Goal: Task Accomplishment & Management: Manage account settings

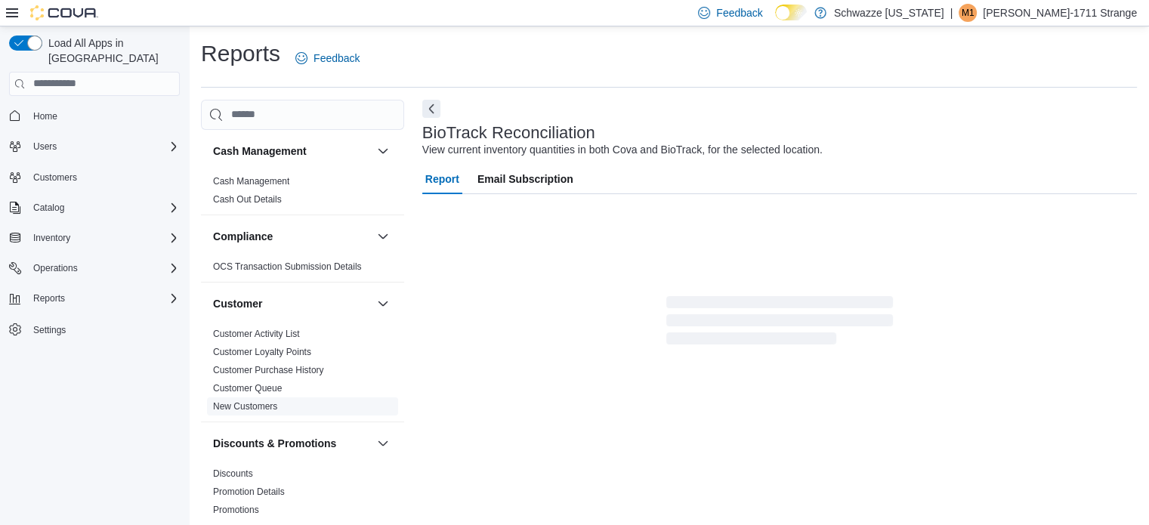
scroll to position [29, 0]
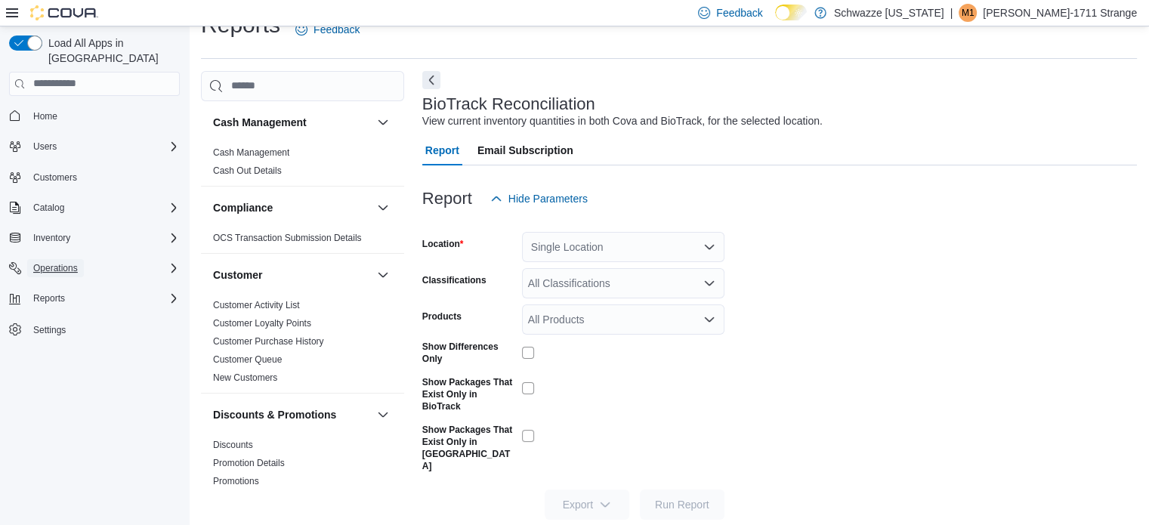
click at [82, 259] on button "Operations" at bounding box center [55, 268] width 57 height 18
click at [55, 283] on span "Cash Management" at bounding box center [65, 289] width 76 height 12
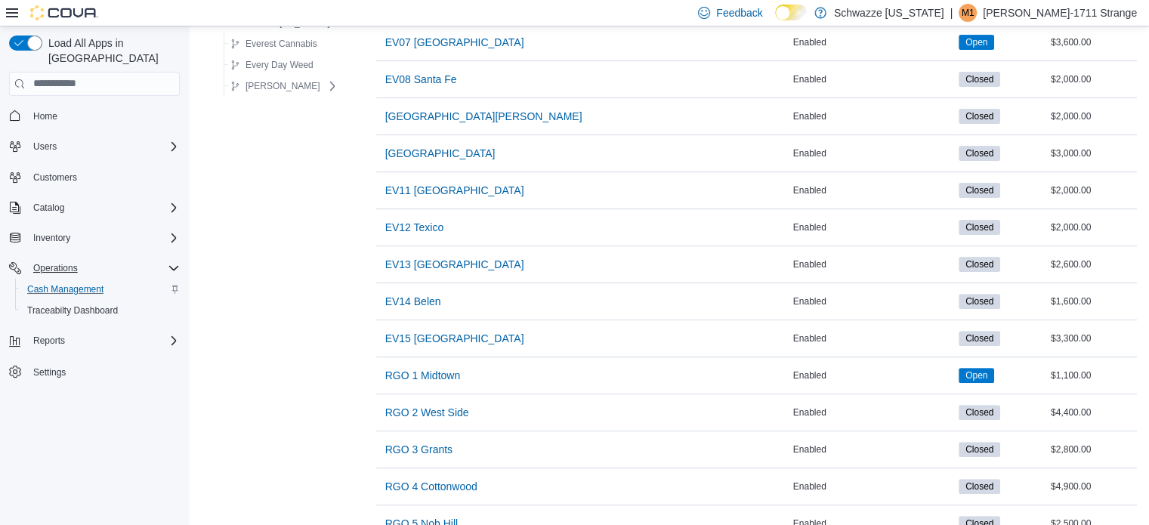
scroll to position [432, 0]
click at [430, 481] on span "RGO 4 Cottonwood" at bounding box center [431, 486] width 92 height 15
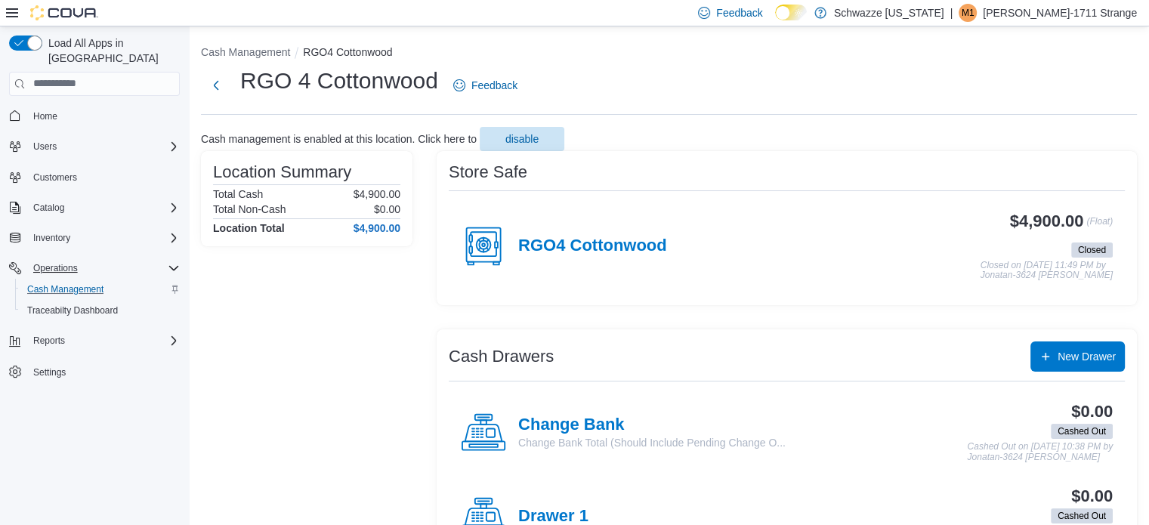
click at [627, 257] on div "RGO4 Cottonwood" at bounding box center [564, 246] width 206 height 45
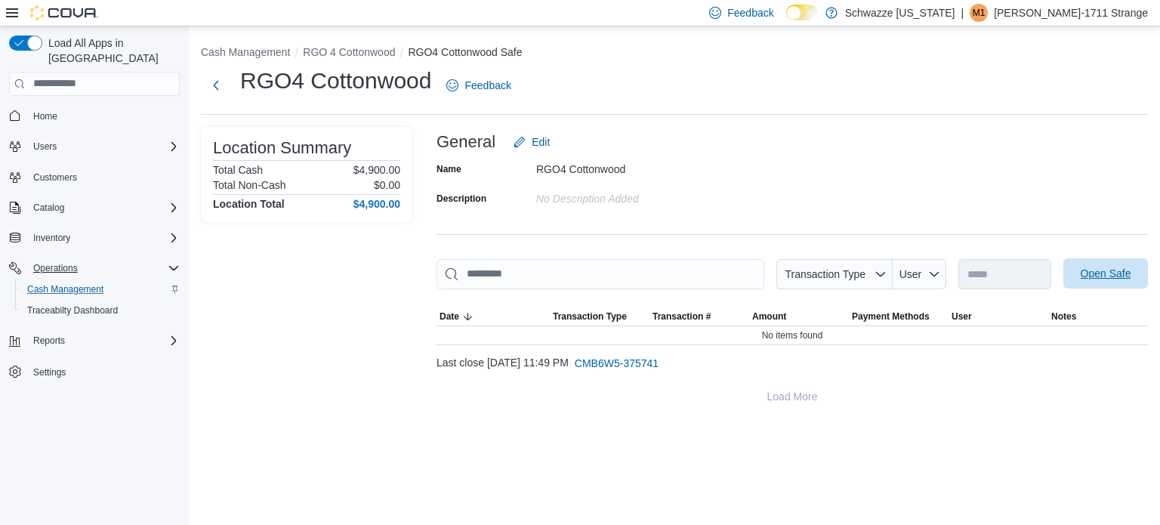
click at [1117, 280] on span "Open Safe" at bounding box center [1106, 273] width 51 height 15
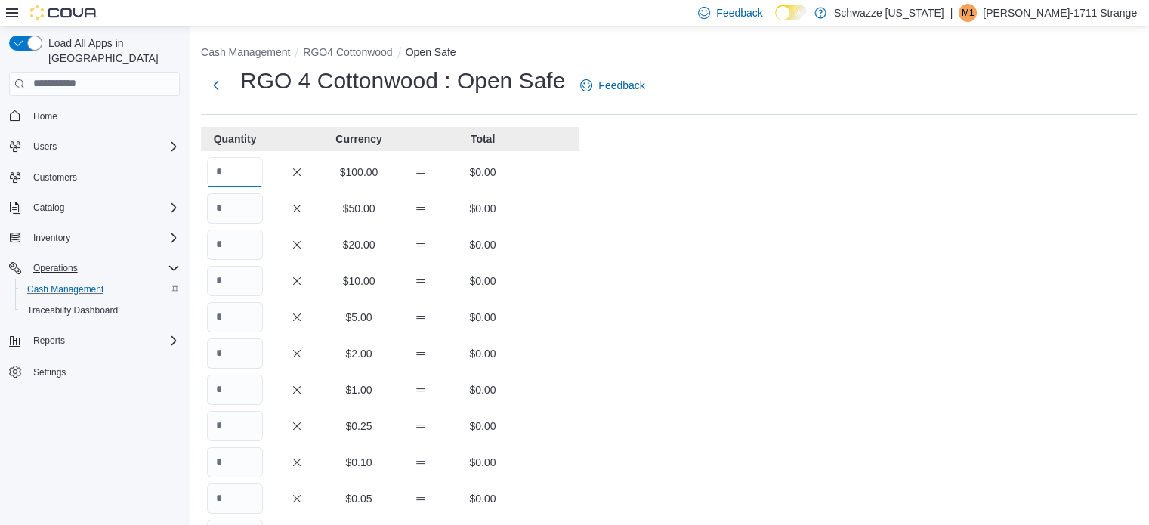
click at [239, 169] on input "Quantity" at bounding box center [235, 172] width 56 height 30
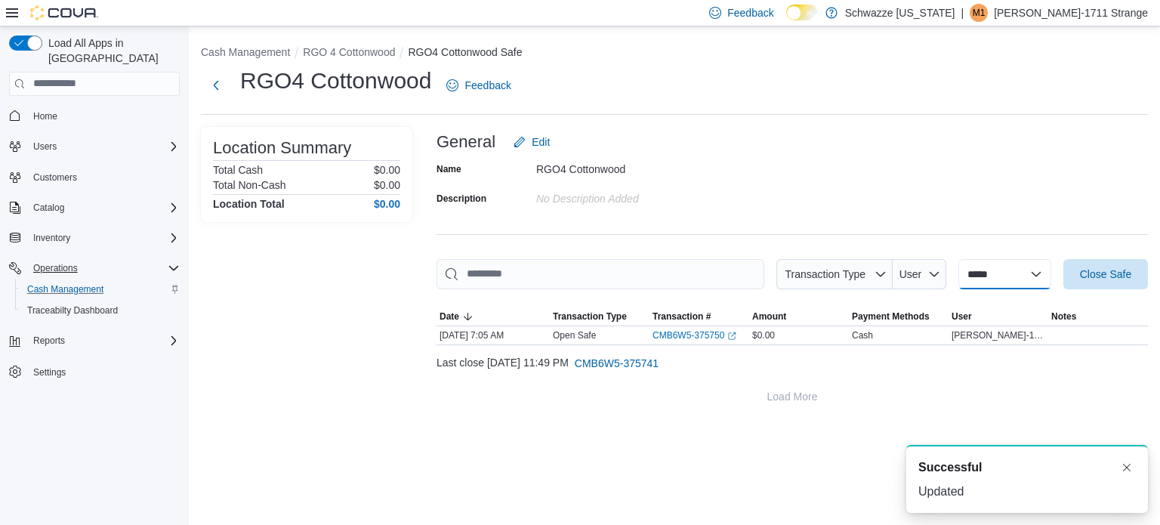
click at [958, 278] on select "**********" at bounding box center [1004, 274] width 93 height 30
select select "**********"
click at [958, 259] on select "**********" at bounding box center [1004, 274] width 93 height 30
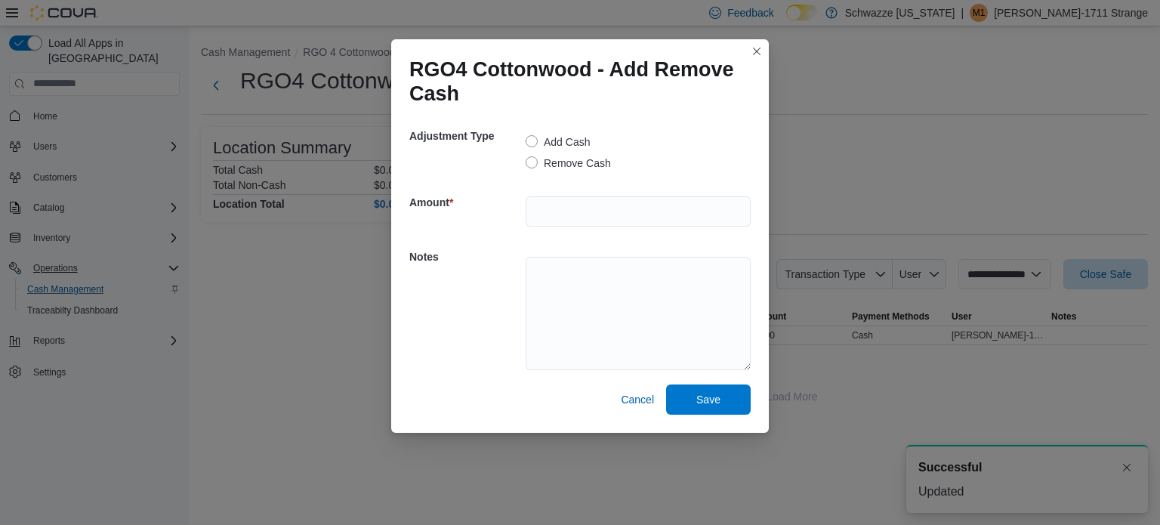
click at [567, 193] on div at bounding box center [638, 211] width 225 height 48
click at [572, 199] on input "number" at bounding box center [638, 211] width 225 height 30
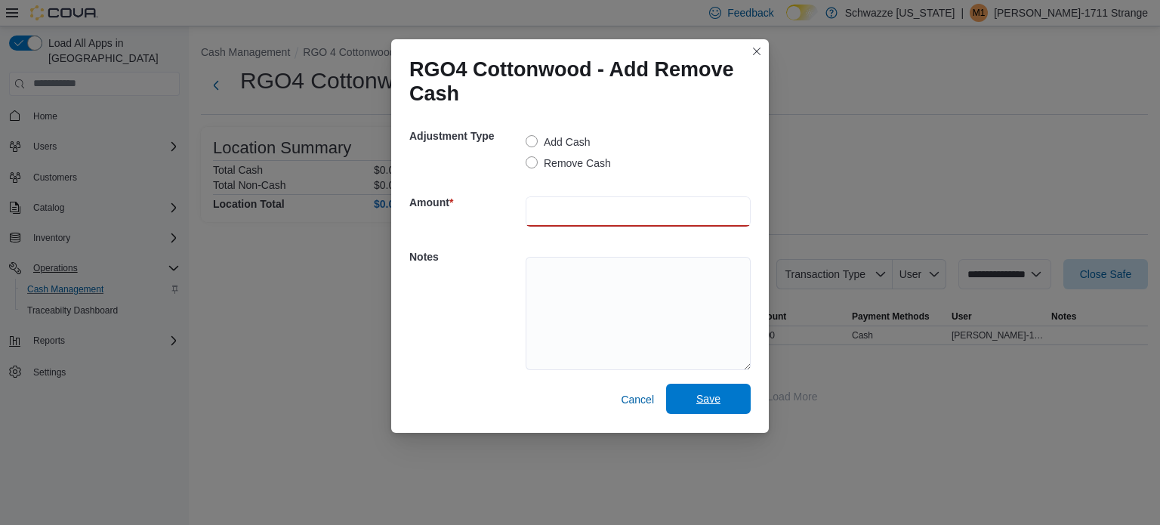
type input "****"
click at [704, 408] on span "Save" at bounding box center [708, 399] width 66 height 30
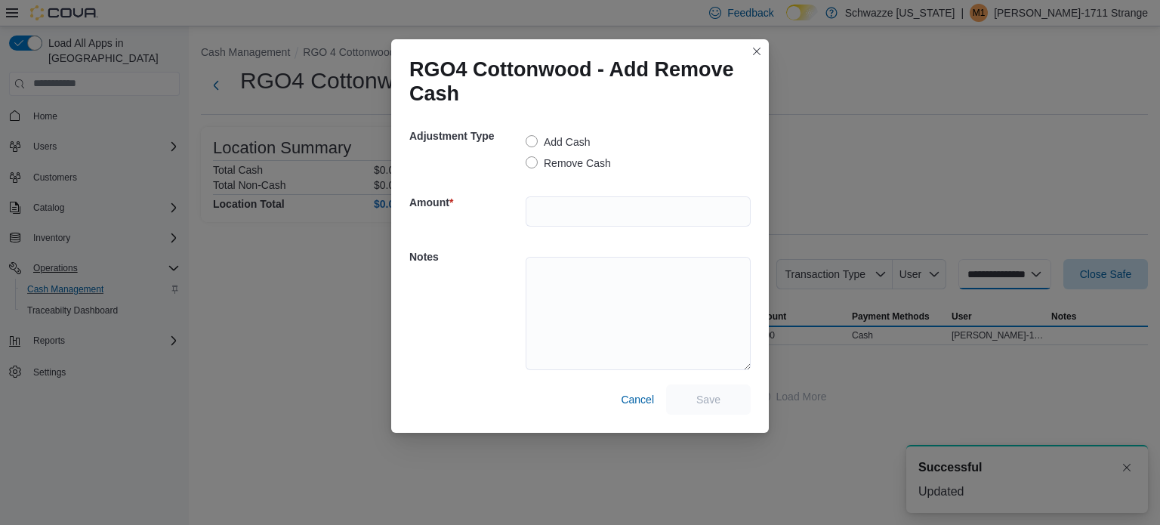
select select
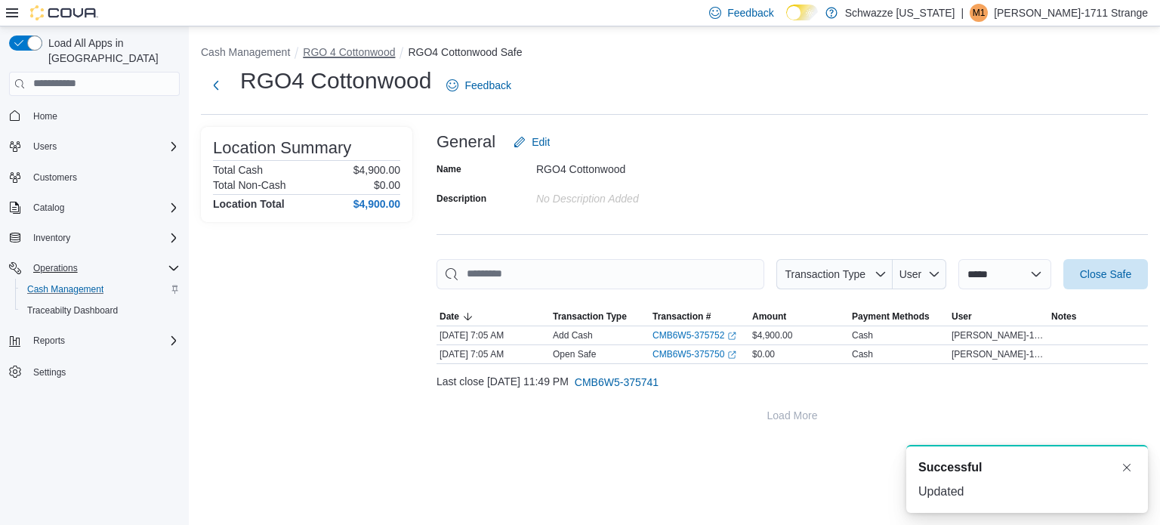
click at [354, 57] on button "RGO 4 Cottonwood" at bounding box center [349, 52] width 92 height 12
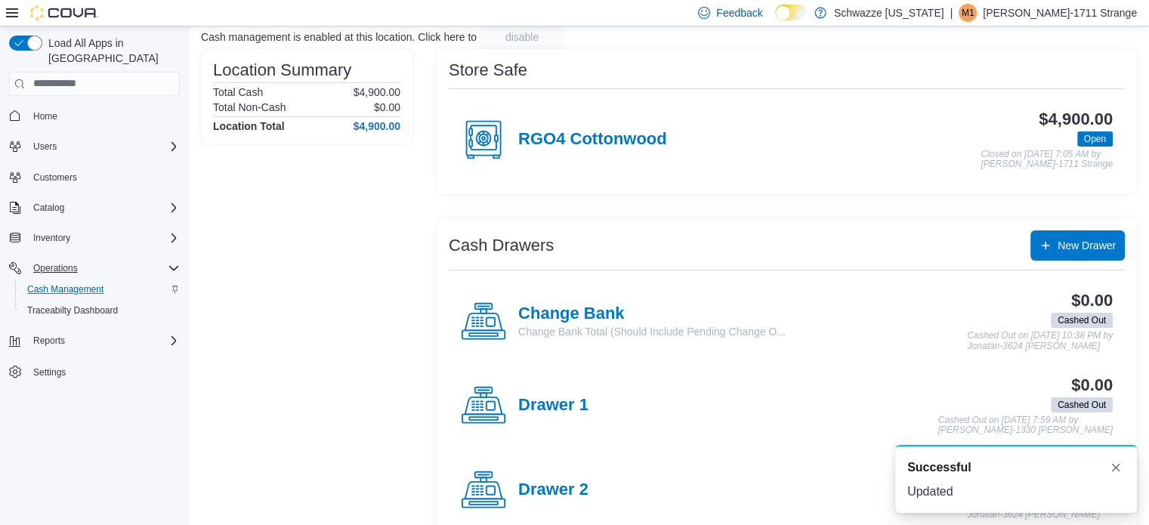
scroll to position [103, 0]
click at [580, 313] on h4 "Change Bank" at bounding box center [651, 314] width 267 height 20
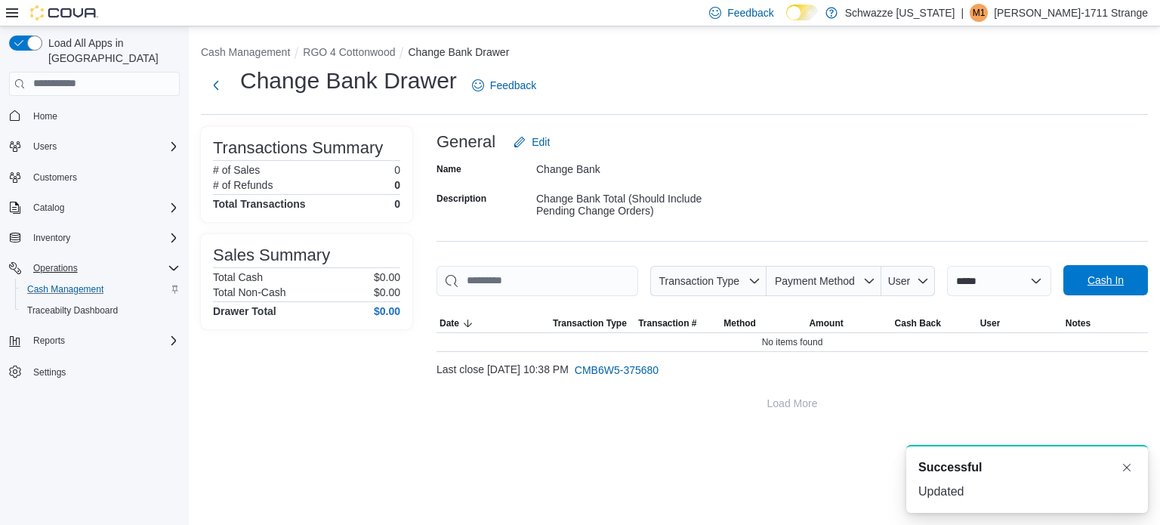
click at [1109, 273] on span "Cash In" at bounding box center [1106, 280] width 36 height 15
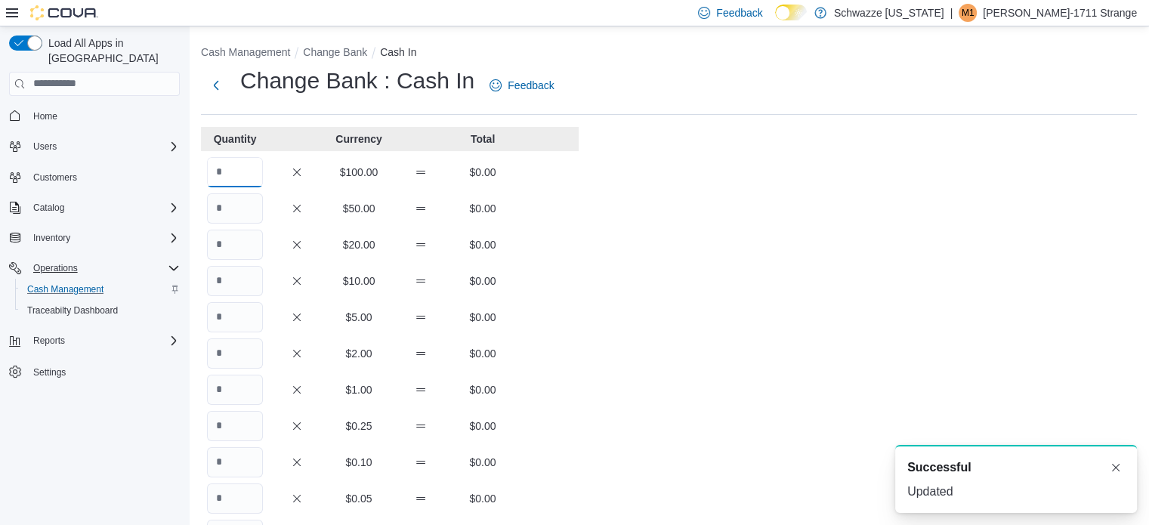
click at [227, 170] on input "Quantity" at bounding box center [235, 172] width 56 height 30
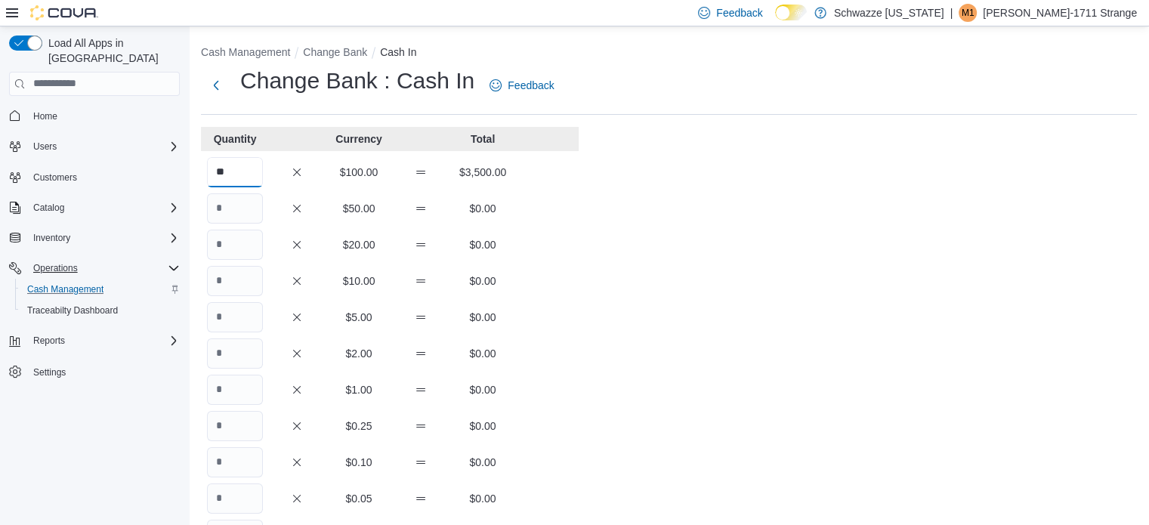
type input "**"
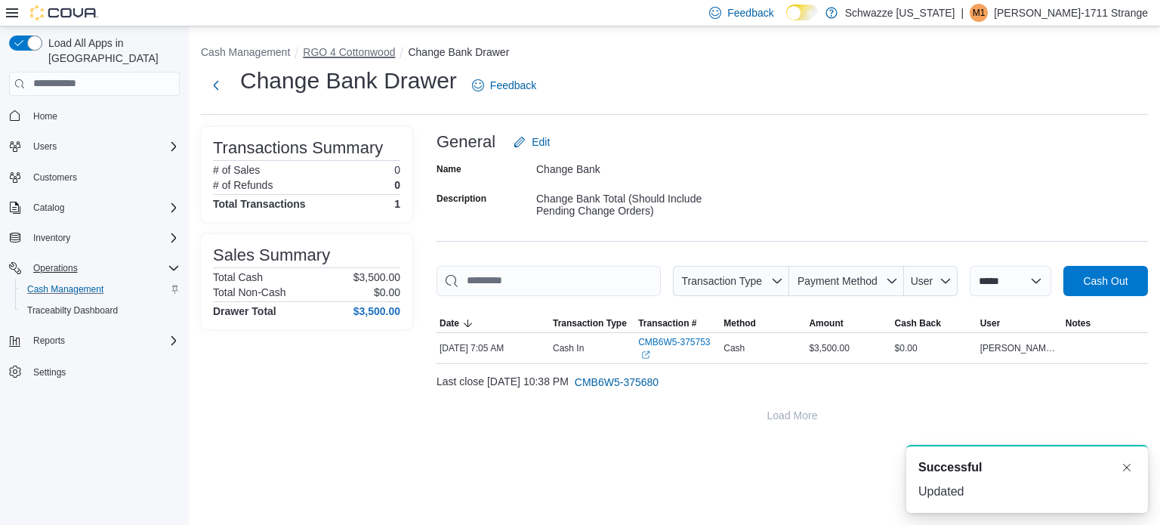
click at [314, 51] on button "RGO 4 Cottonwood" at bounding box center [349, 52] width 92 height 12
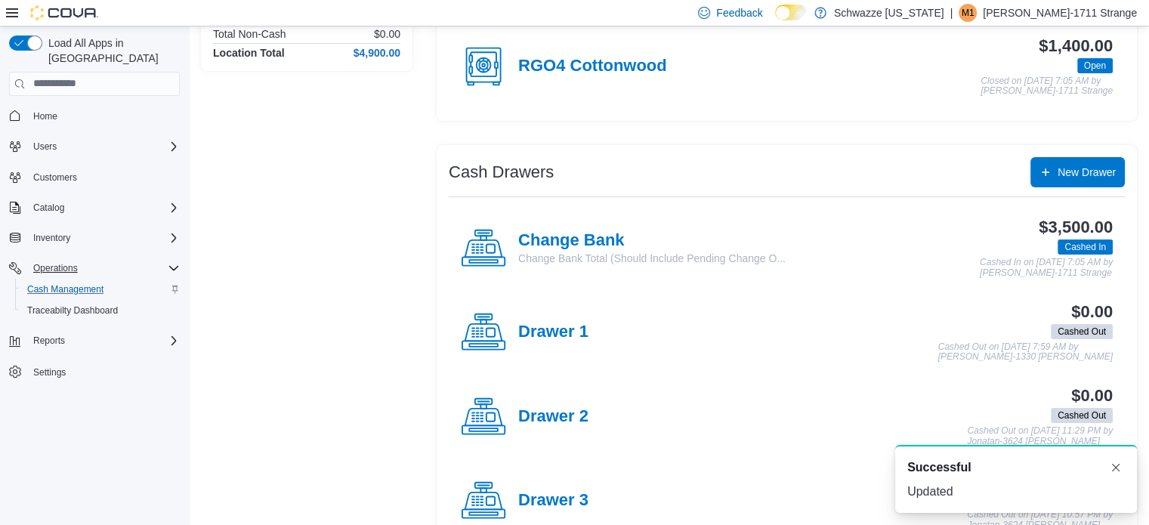
scroll to position [180, 0]
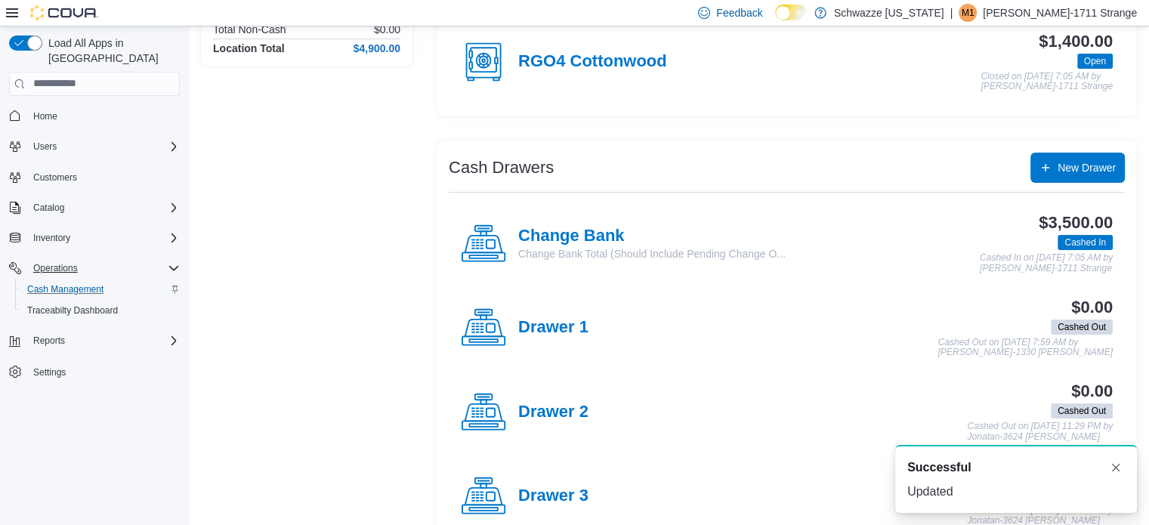
click at [558, 422] on div "Drawer 2" at bounding box center [525, 412] width 128 height 45
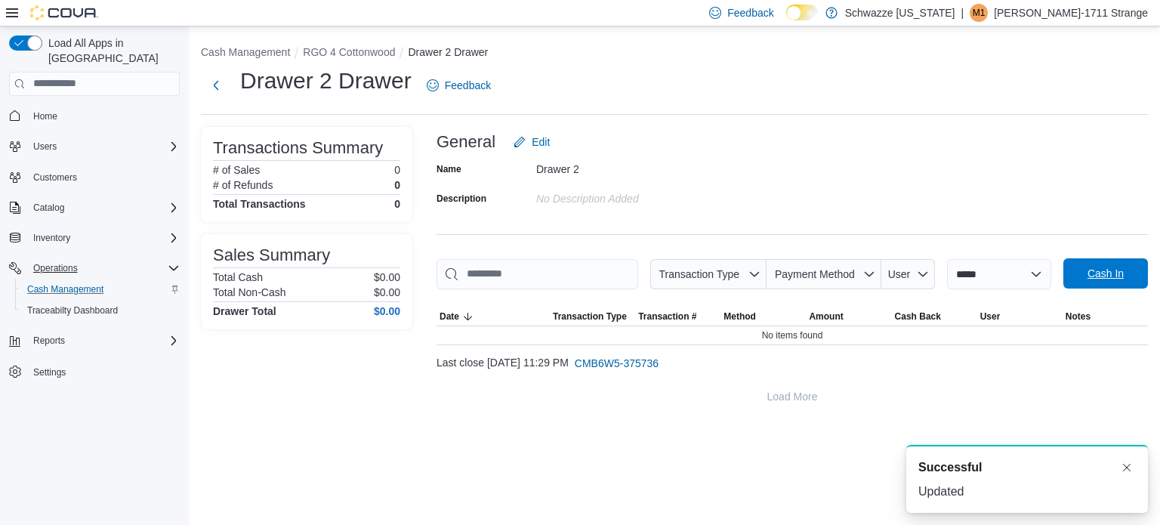
click at [1075, 283] on span "Cash In" at bounding box center [1105, 273] width 66 height 30
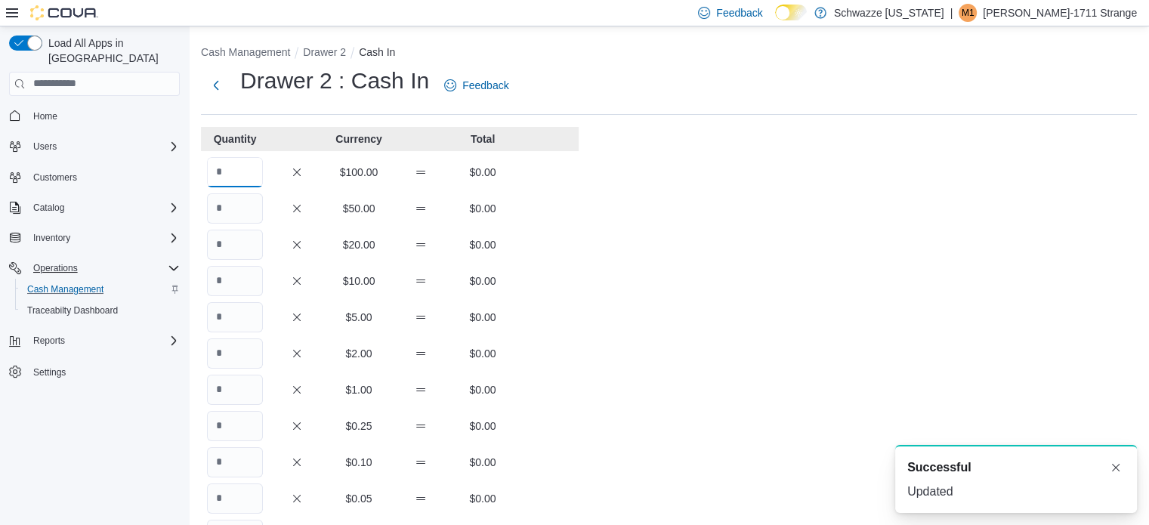
click at [213, 168] on input "Quantity" at bounding box center [235, 172] width 56 height 30
type input "*"
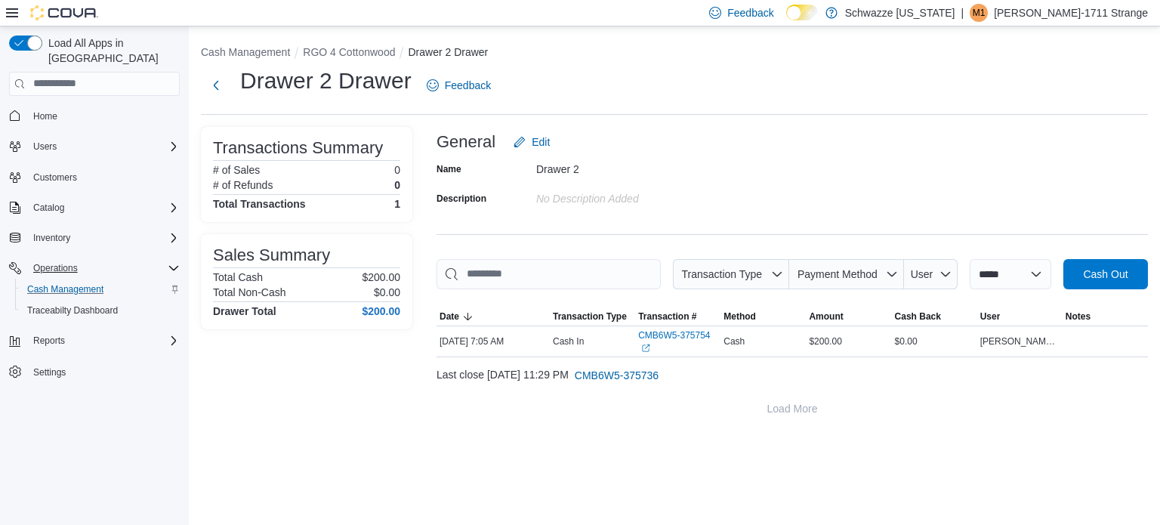
click at [338, 63] on div "**********" at bounding box center [674, 230] width 971 height 409
click at [337, 57] on button "RGO 4 Cottonwood" at bounding box center [349, 52] width 92 height 12
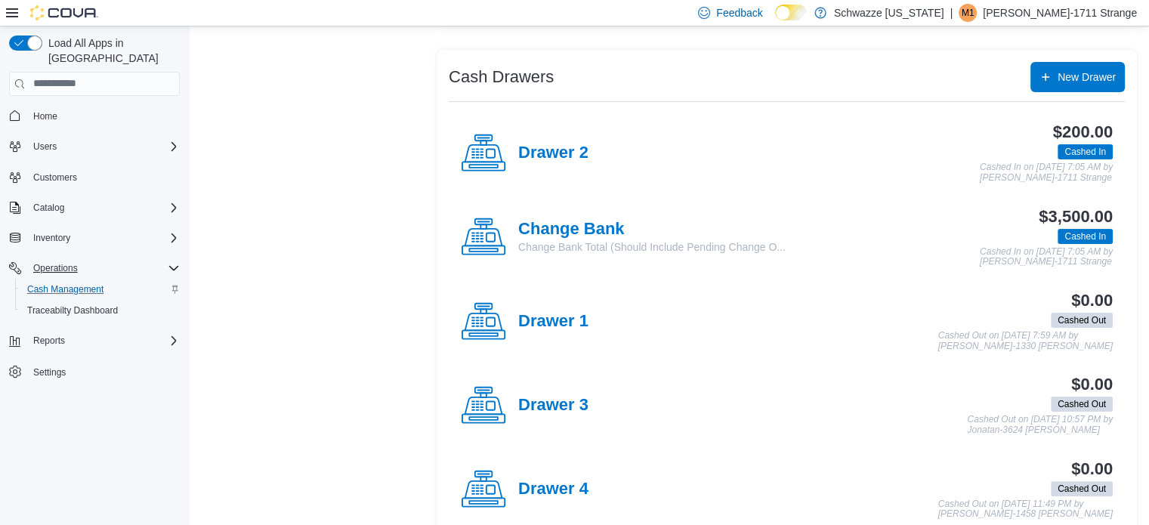
scroll to position [274, 0]
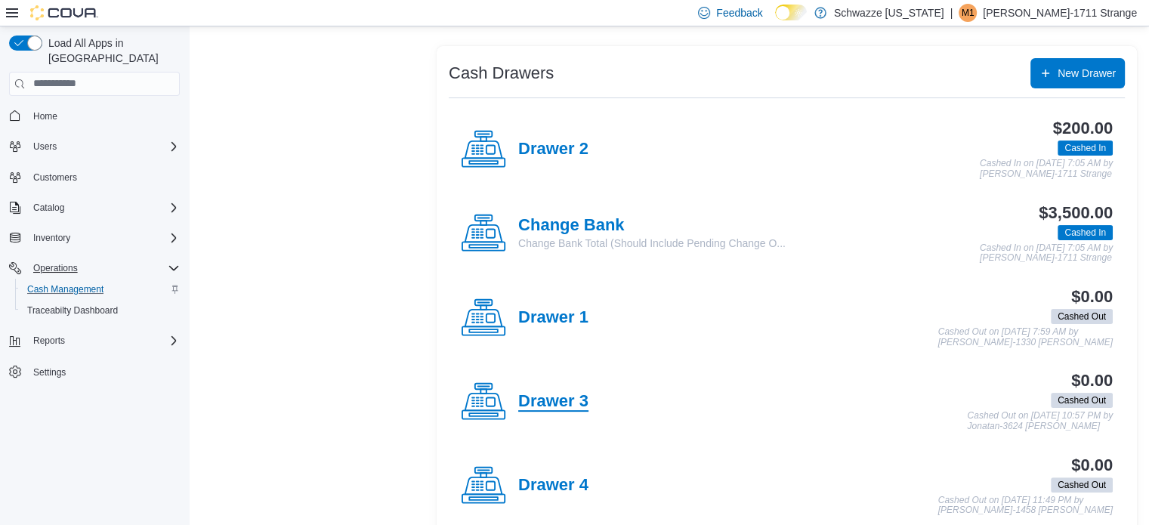
click at [548, 406] on h4 "Drawer 3" at bounding box center [553, 402] width 70 height 20
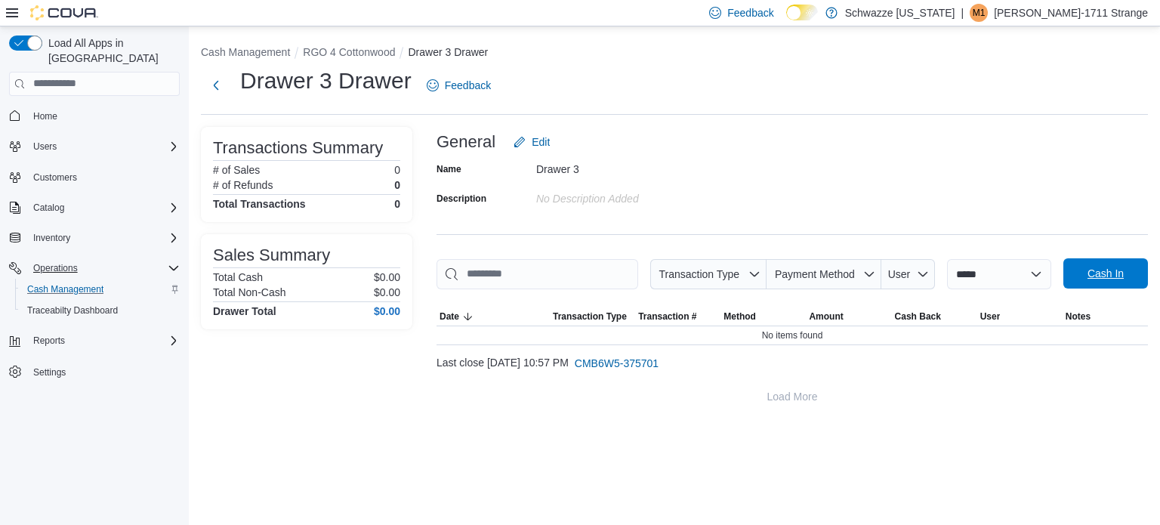
click at [1109, 266] on span "Cash In" at bounding box center [1105, 273] width 66 height 30
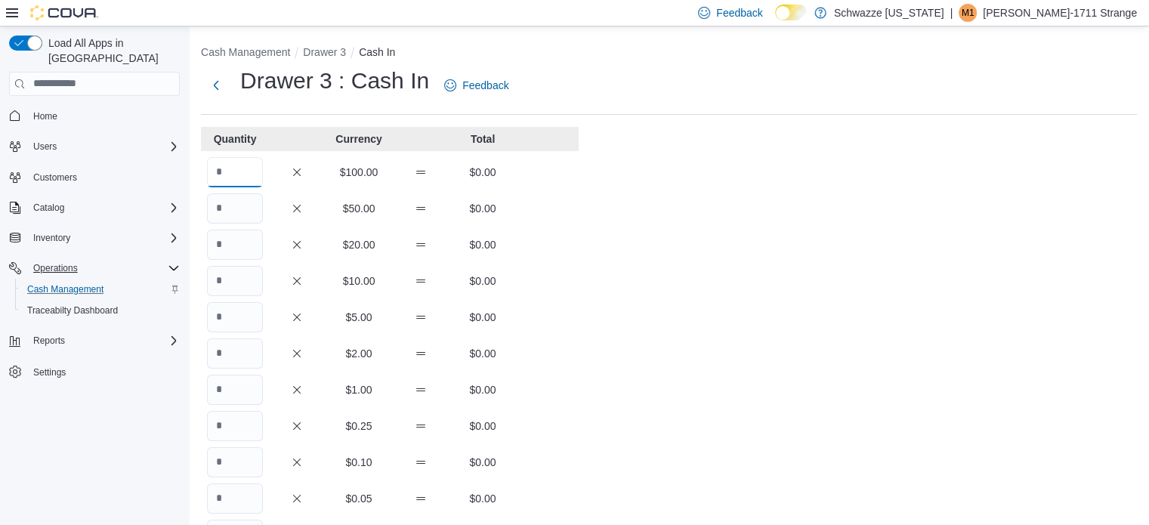
click at [221, 174] on input "Quantity" at bounding box center [235, 172] width 56 height 30
type input "*"
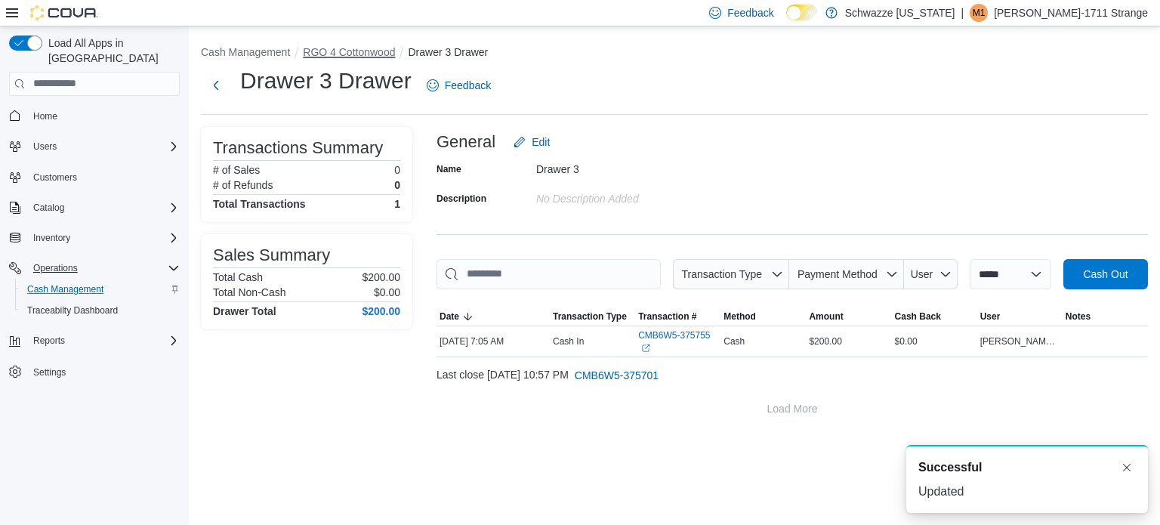
click at [372, 50] on button "RGO 4 Cottonwood" at bounding box center [349, 52] width 92 height 12
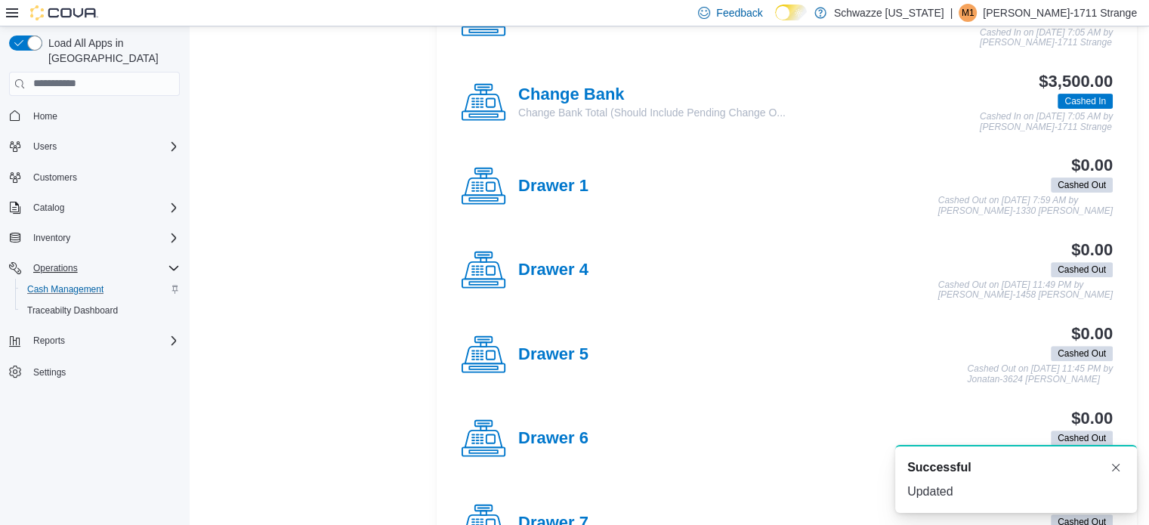
scroll to position [495, 0]
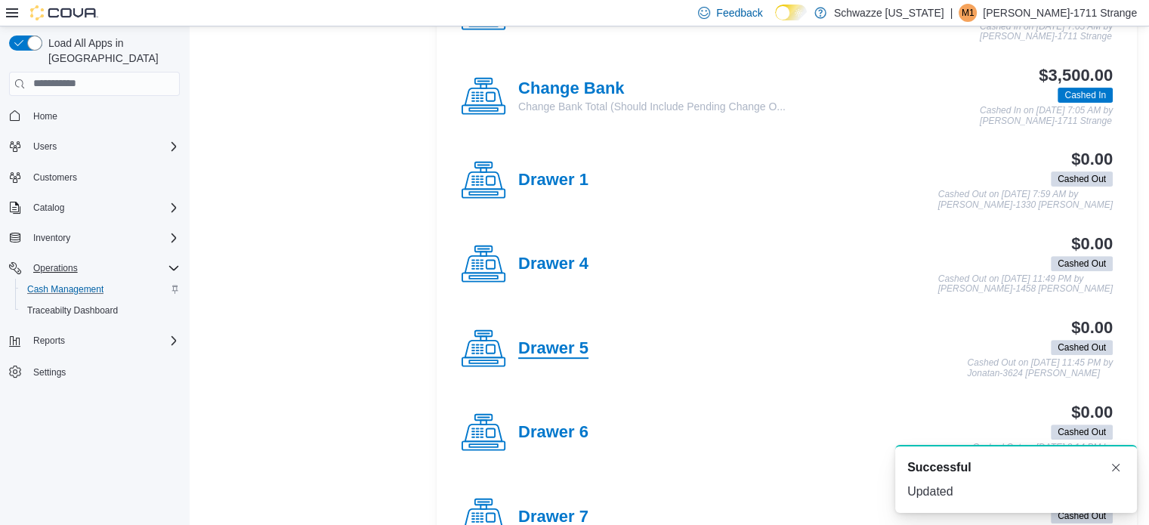
click at [559, 342] on h4 "Drawer 5" at bounding box center [553, 349] width 70 height 20
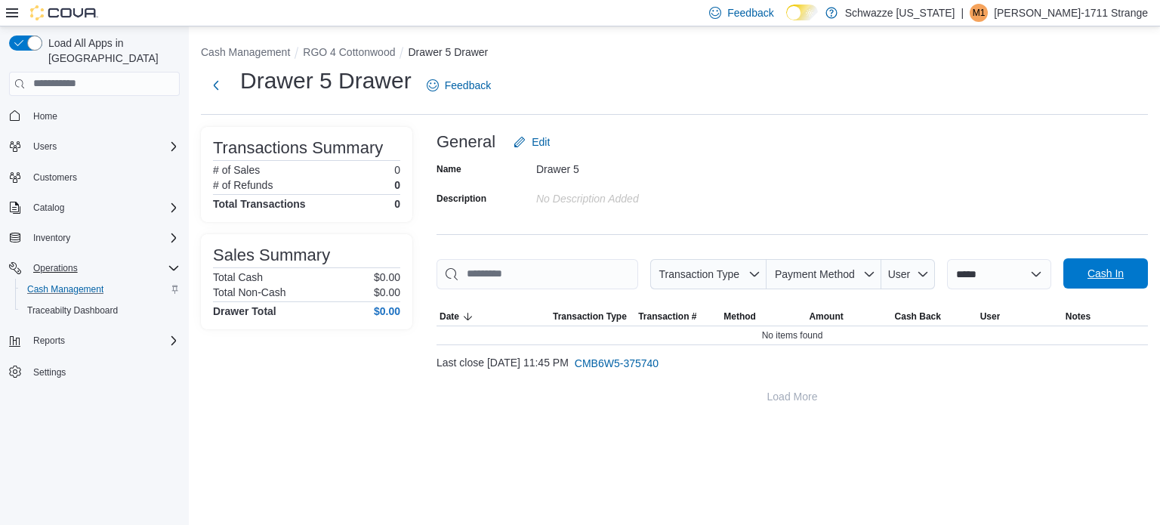
click at [1093, 271] on span "Cash In" at bounding box center [1106, 273] width 36 height 15
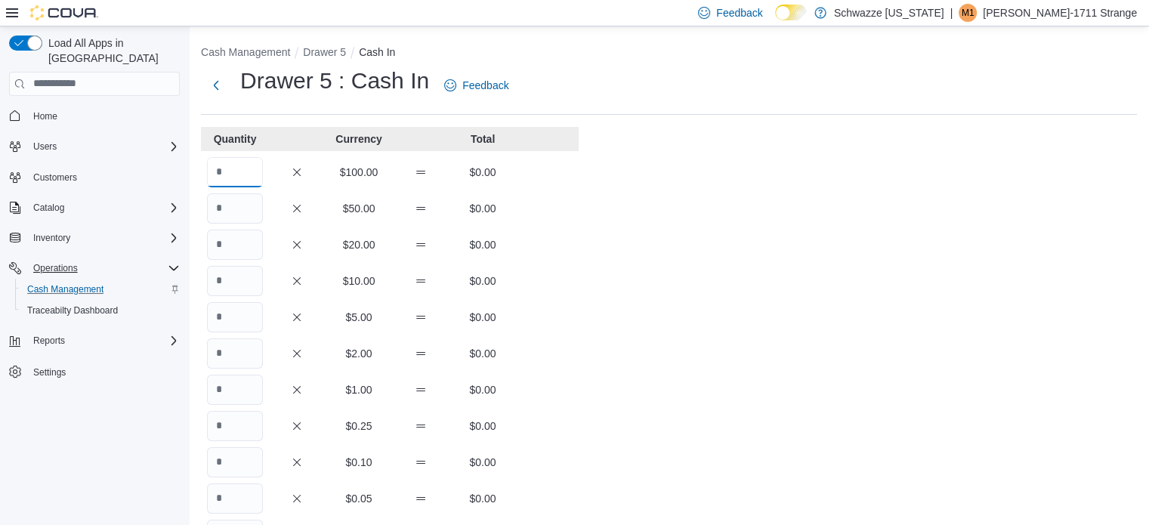
click at [239, 177] on input "Quantity" at bounding box center [235, 172] width 56 height 30
type input "*"
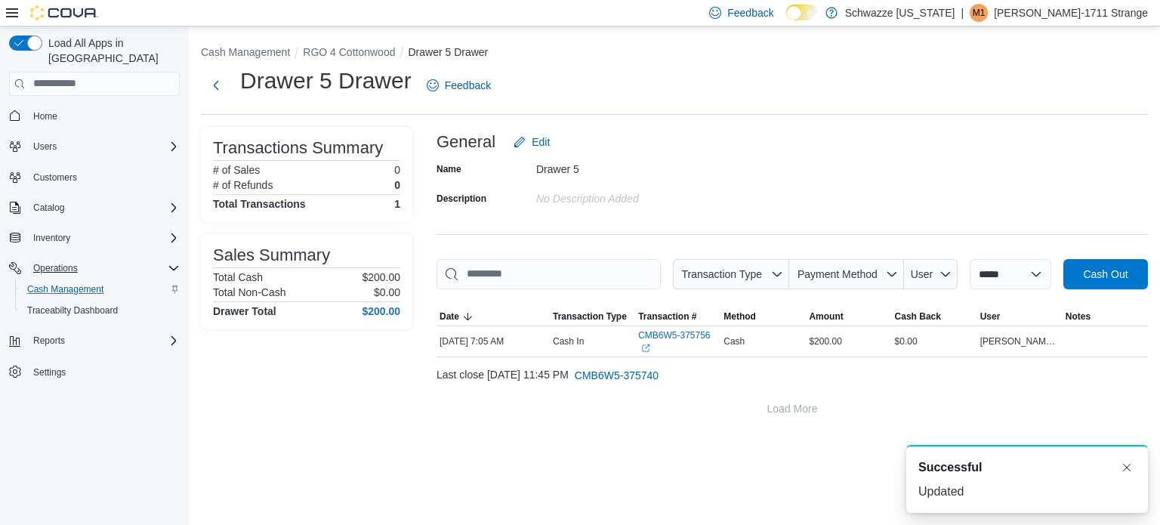
click at [363, 60] on ol "Cash Management RGO 4 Cottonwood Drawer 5 Drawer" at bounding box center [674, 54] width 947 height 18
click at [354, 45] on li "RGO 4 Cottonwood" at bounding box center [355, 52] width 105 height 15
click at [360, 51] on button "RGO 4 Cottonwood" at bounding box center [349, 52] width 92 height 12
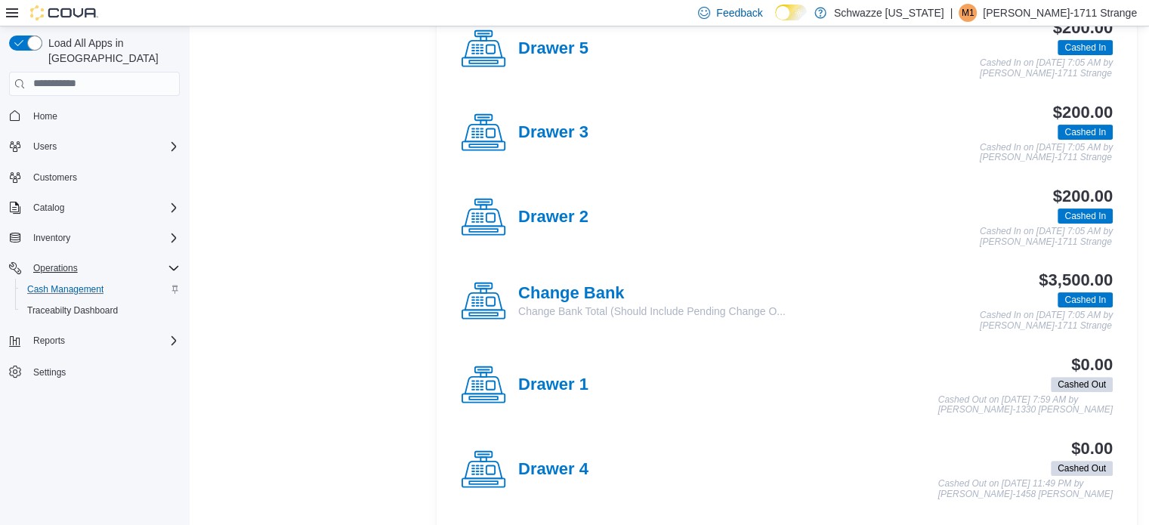
scroll to position [376, 0]
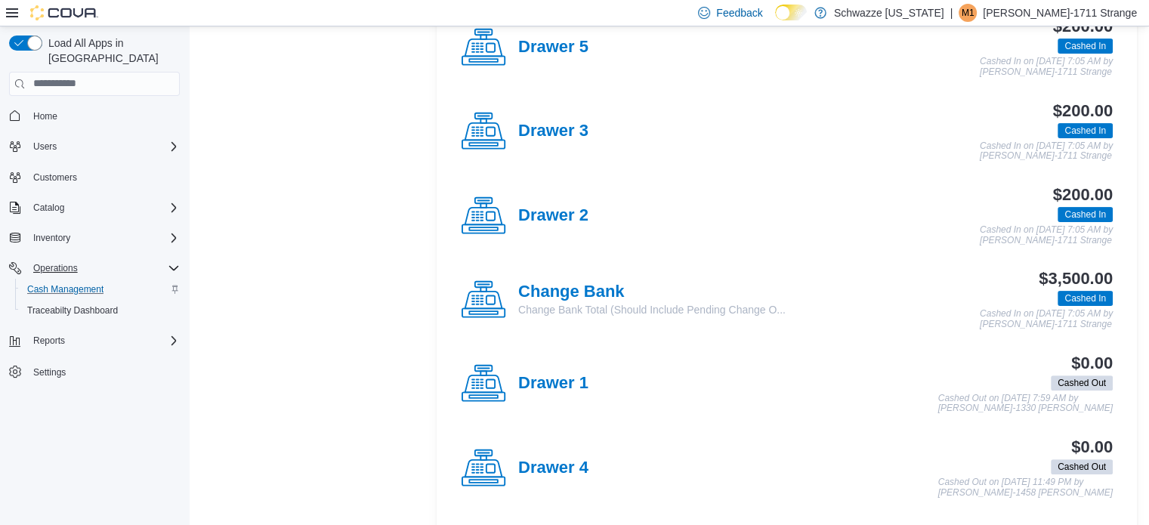
click at [326, 241] on div "Location Summary Total Cash $4,900.00 Total Non-Cash $0.00 Location Total $4,90…" at bounding box center [306, 233] width 211 height 916
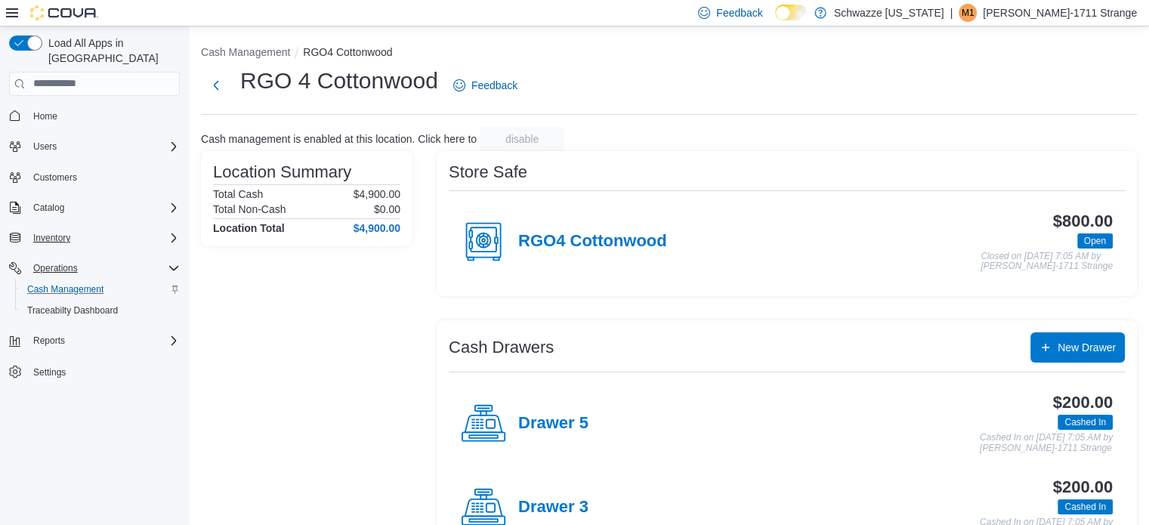
click at [104, 229] on div "Inventory" at bounding box center [103, 238] width 153 height 18
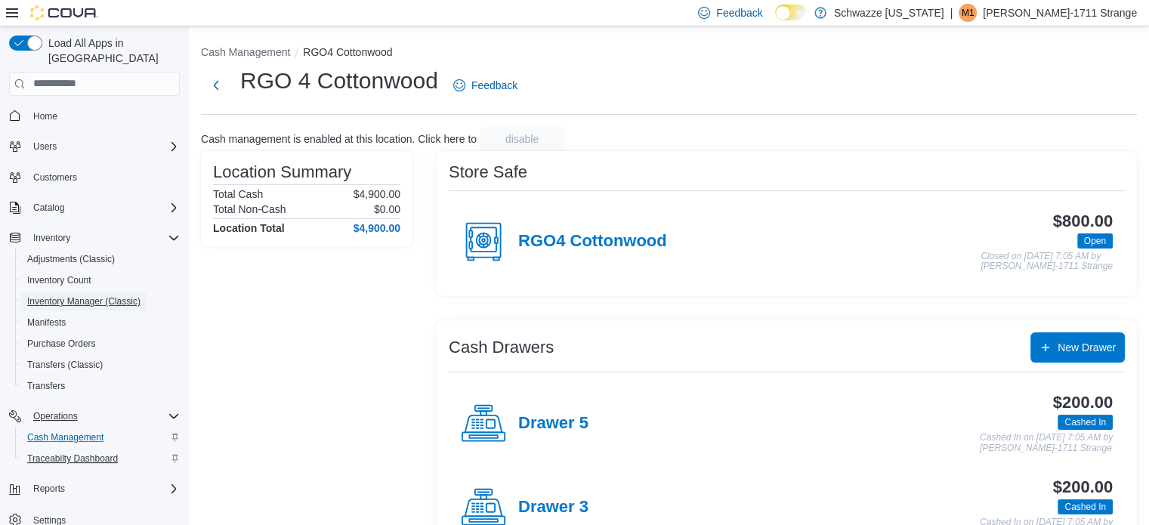
scroll to position [3, 0]
click at [42, 480] on span "Reports" at bounding box center [49, 486] width 32 height 12
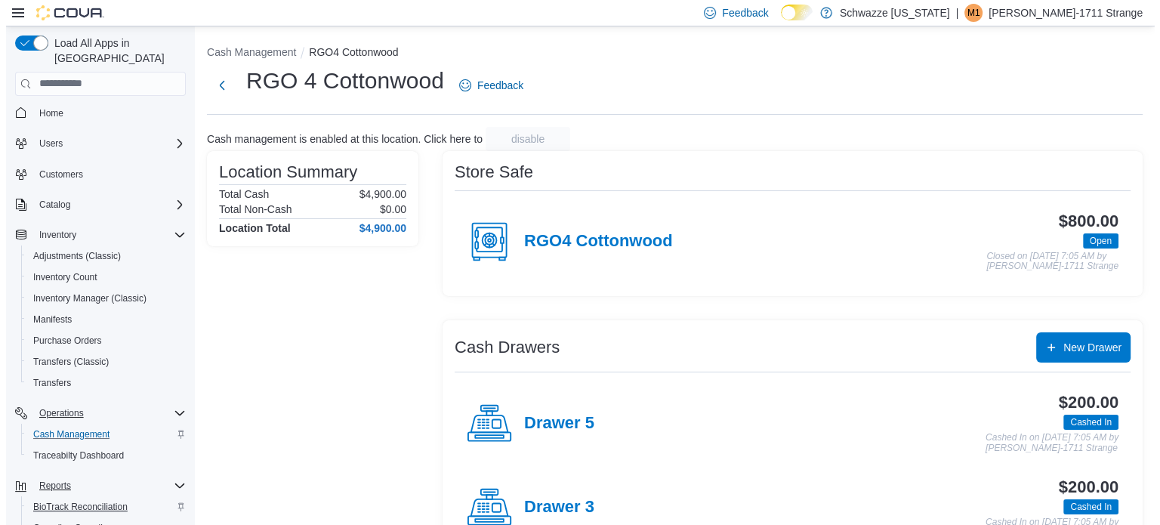
scroll to position [130, 0]
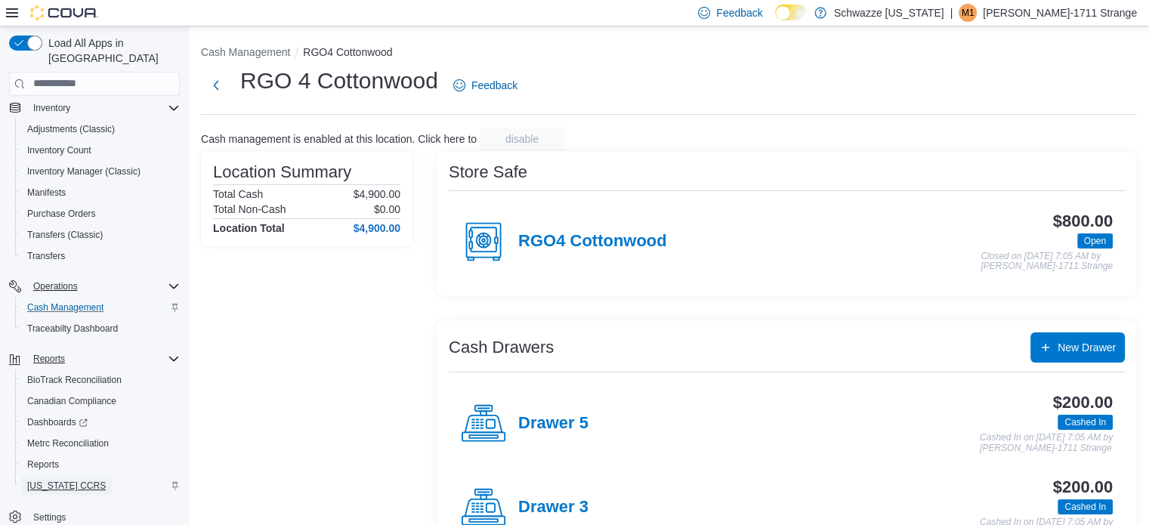
click at [49, 477] on span "[US_STATE] CCRS" at bounding box center [66, 486] width 79 height 18
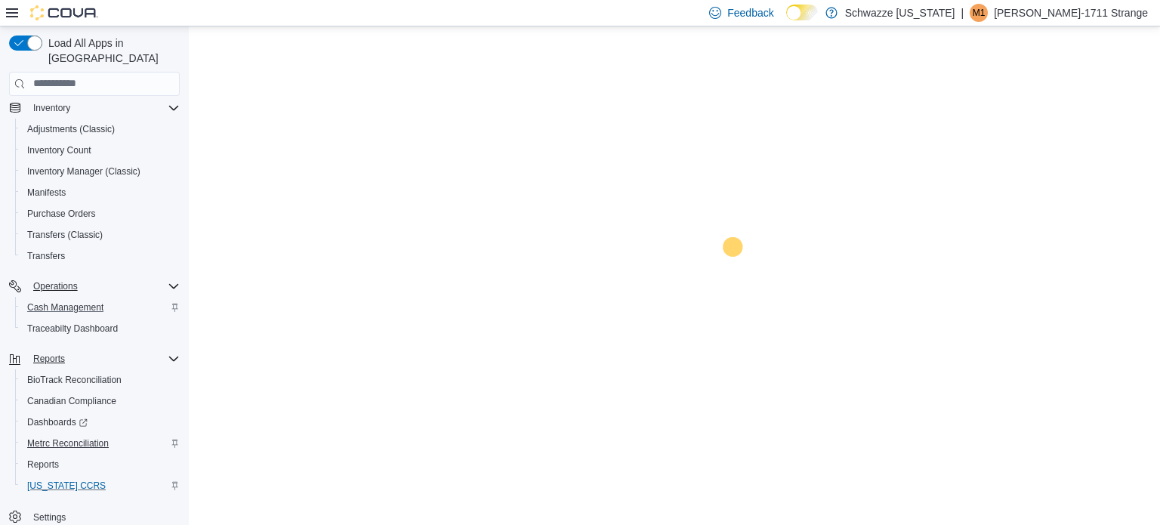
click at [41, 441] on span "Metrc Reconciliation" at bounding box center [68, 443] width 82 height 12
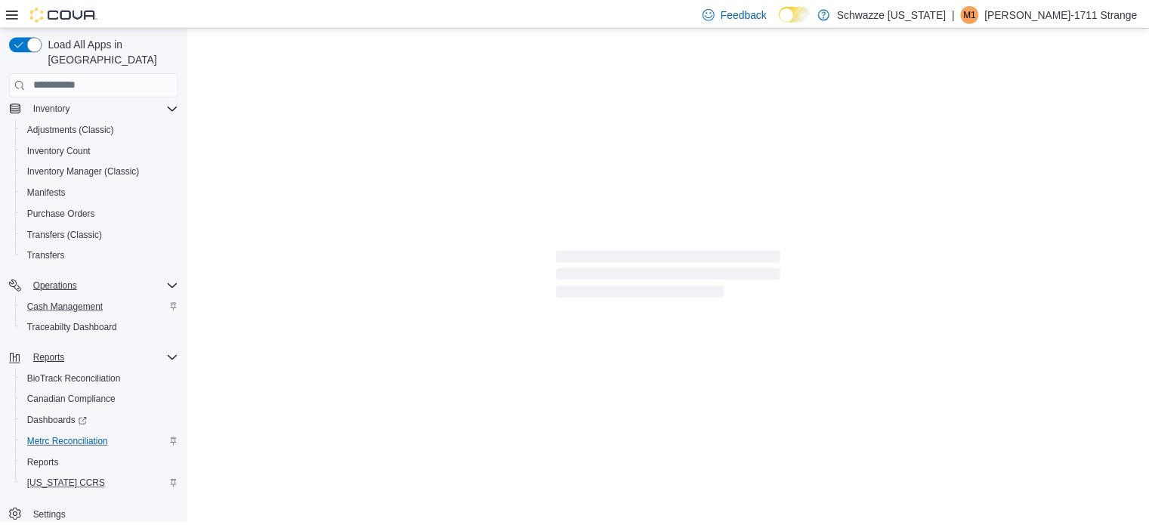
scroll to position [109, 0]
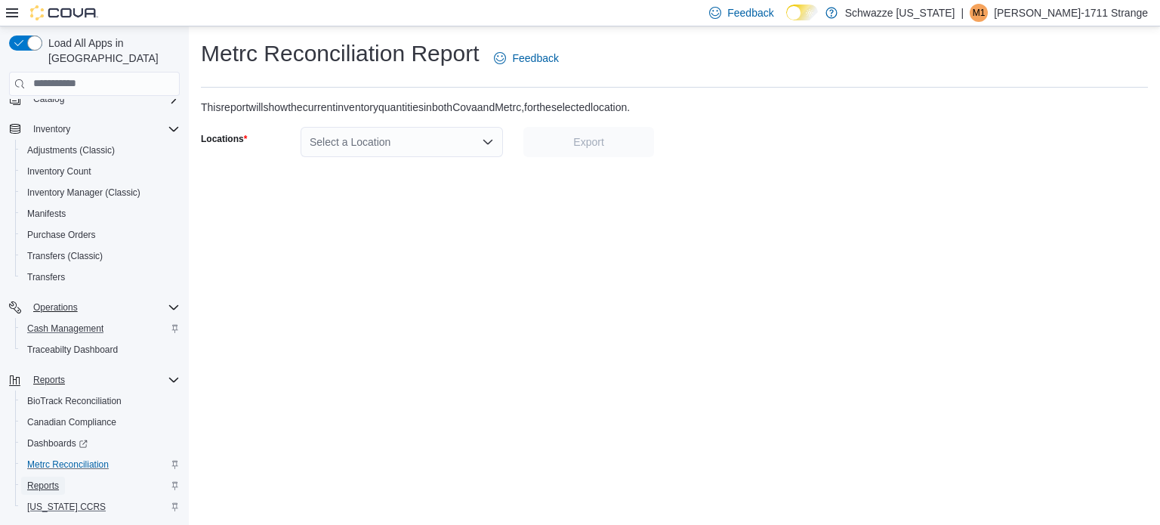
click at [45, 480] on span "Reports" at bounding box center [43, 486] width 32 height 12
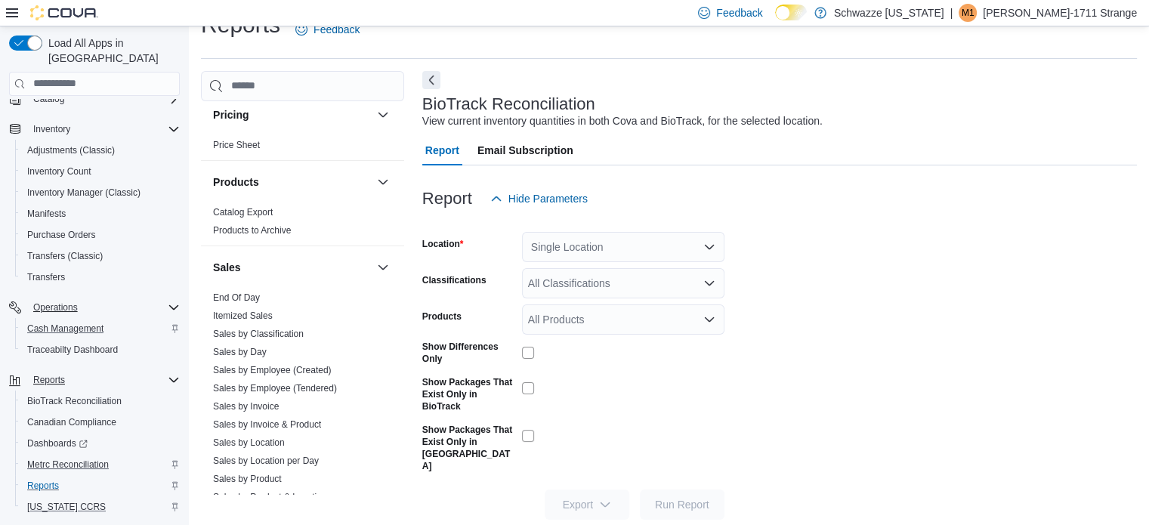
scroll to position [927, 0]
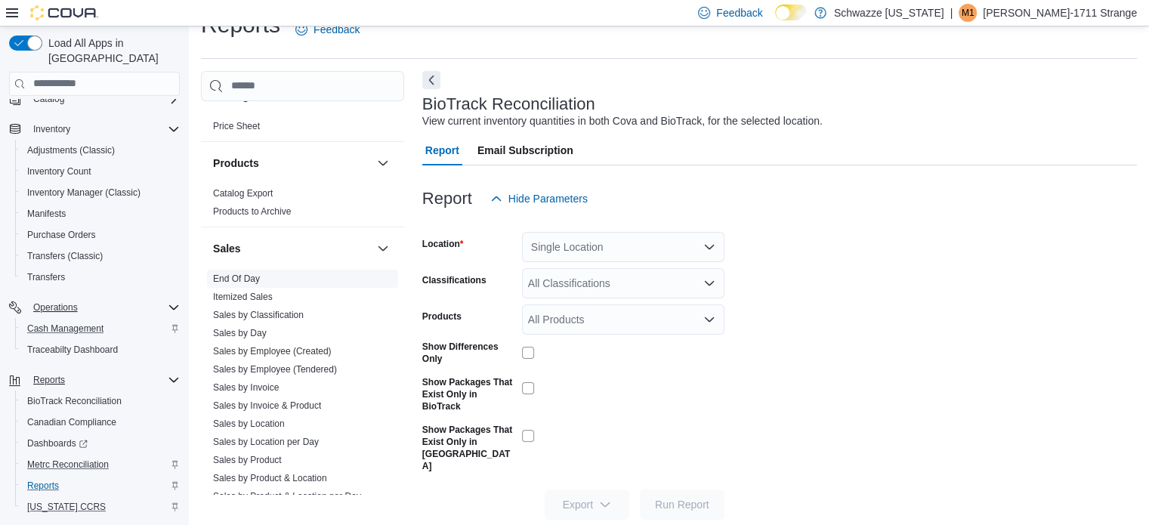
click at [254, 277] on link "End Of Day" at bounding box center [236, 278] width 47 height 11
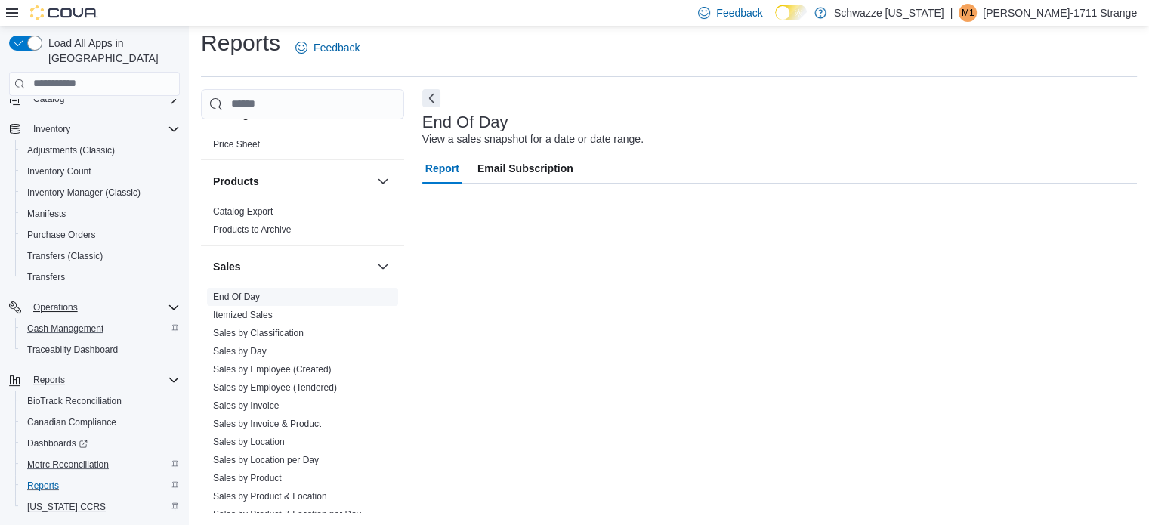
scroll to position [10, 0]
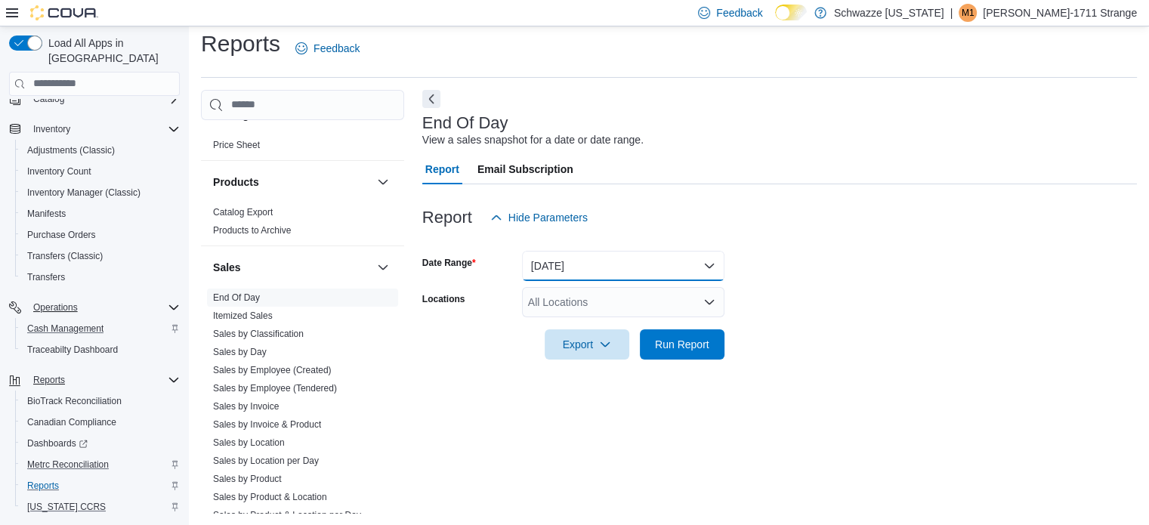
click at [603, 267] on button "[DATE]" at bounding box center [623, 266] width 202 height 30
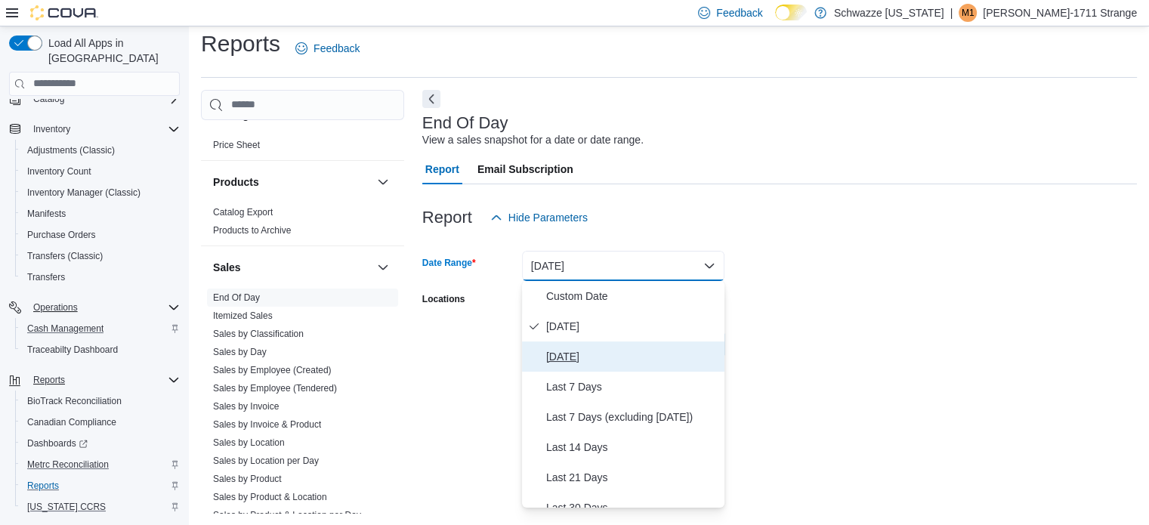
click at [592, 356] on span "[DATE]" at bounding box center [632, 356] width 172 height 18
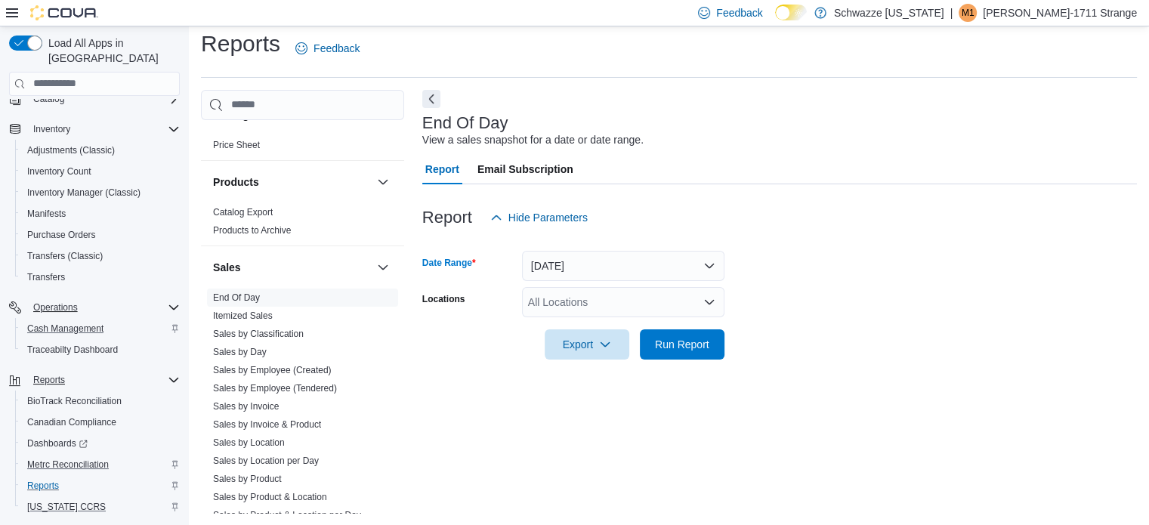
click at [618, 298] on div "All Locations" at bounding box center [623, 302] width 202 height 30
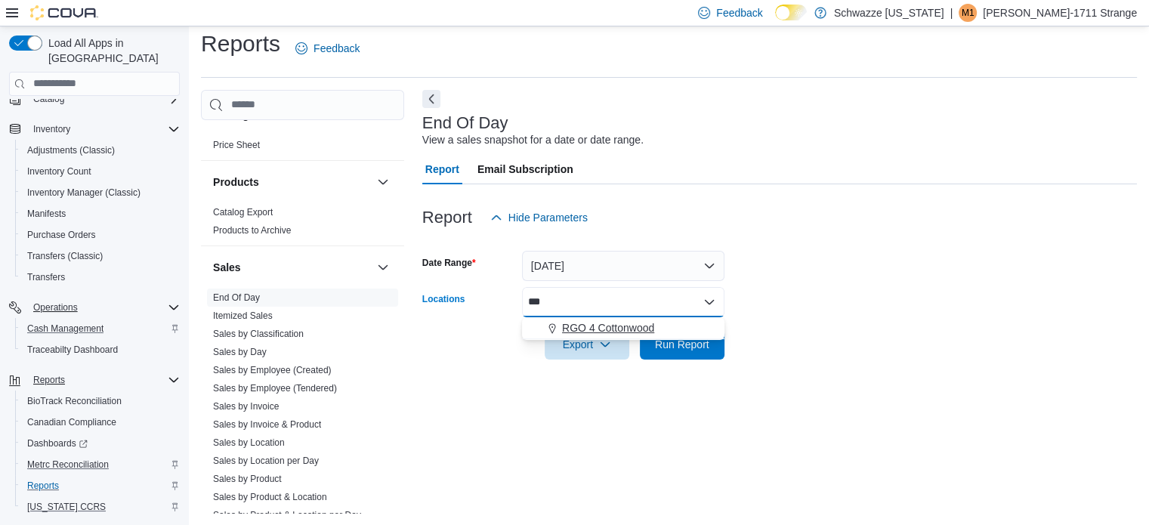
type input "***"
click at [643, 328] on span "RGO 4 Cottonwood" at bounding box center [608, 327] width 92 height 15
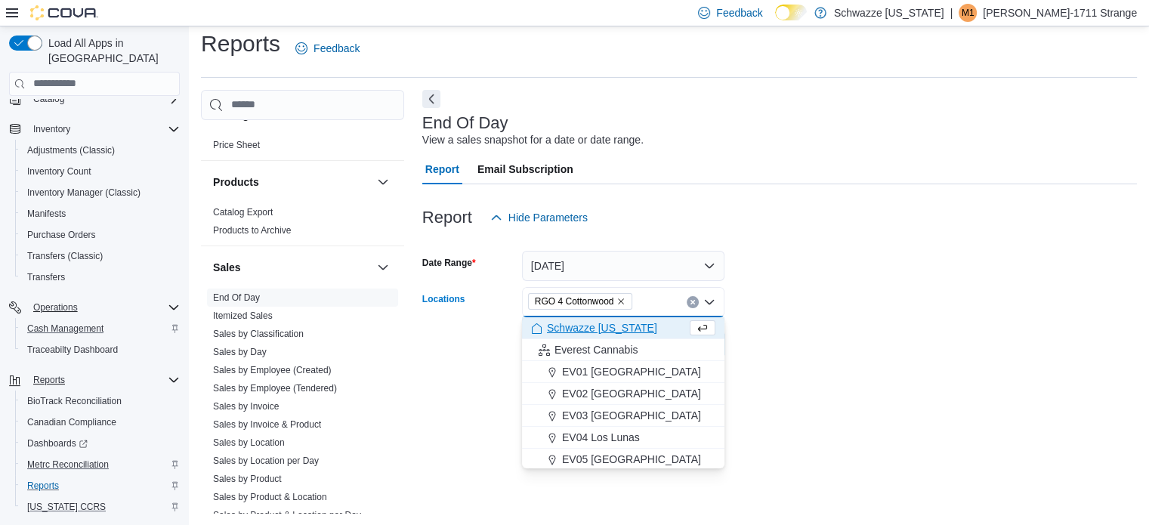
click at [835, 312] on form "Date Range [DATE] Locations RGO 4 Cottonwood Combo box. Selected. RGO 4 Cottonw…" at bounding box center [779, 296] width 714 height 127
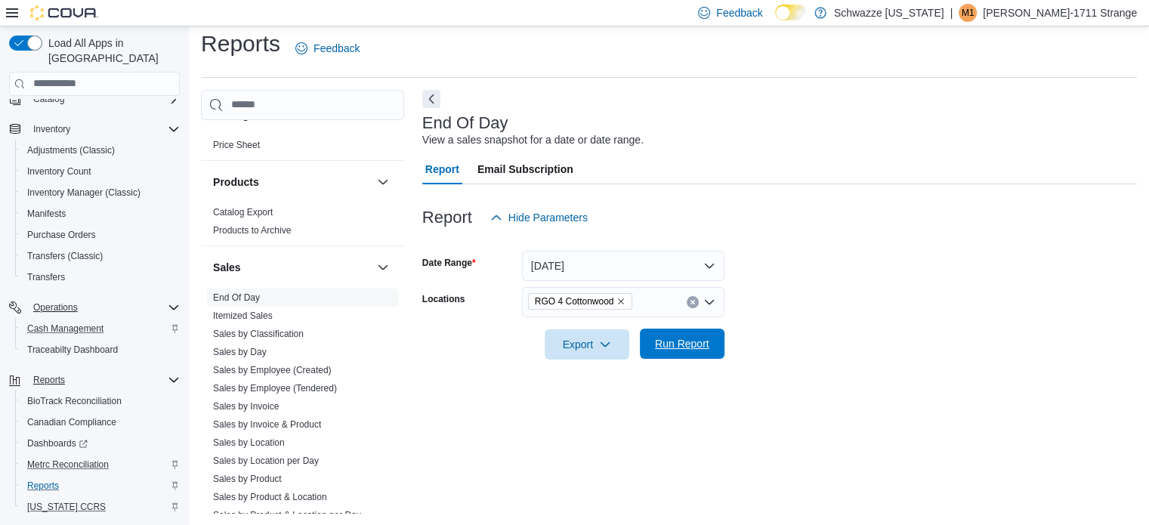
click at [690, 350] on span "Run Report" at bounding box center [682, 344] width 66 height 30
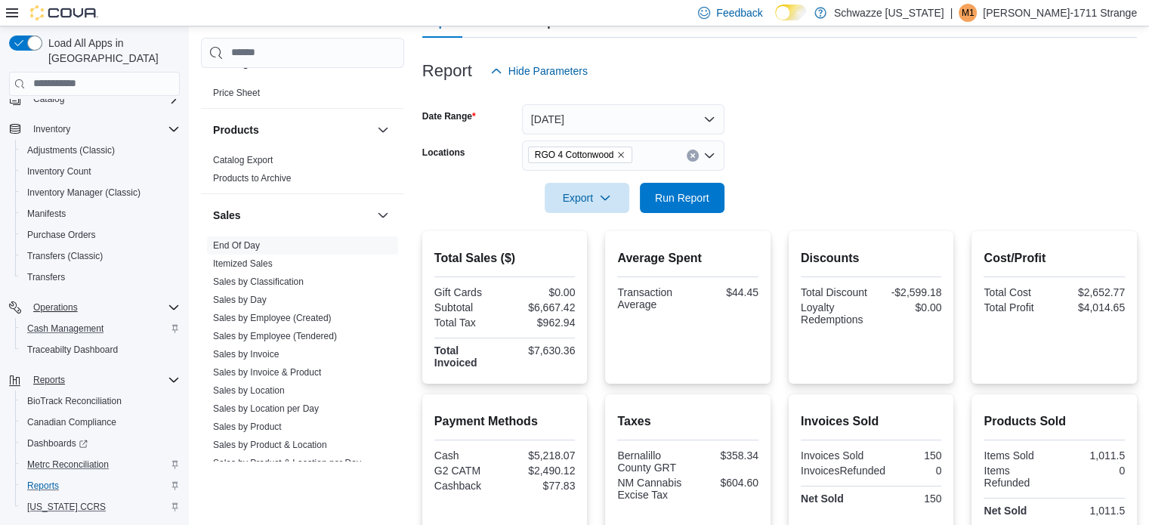
scroll to position [172, 0]
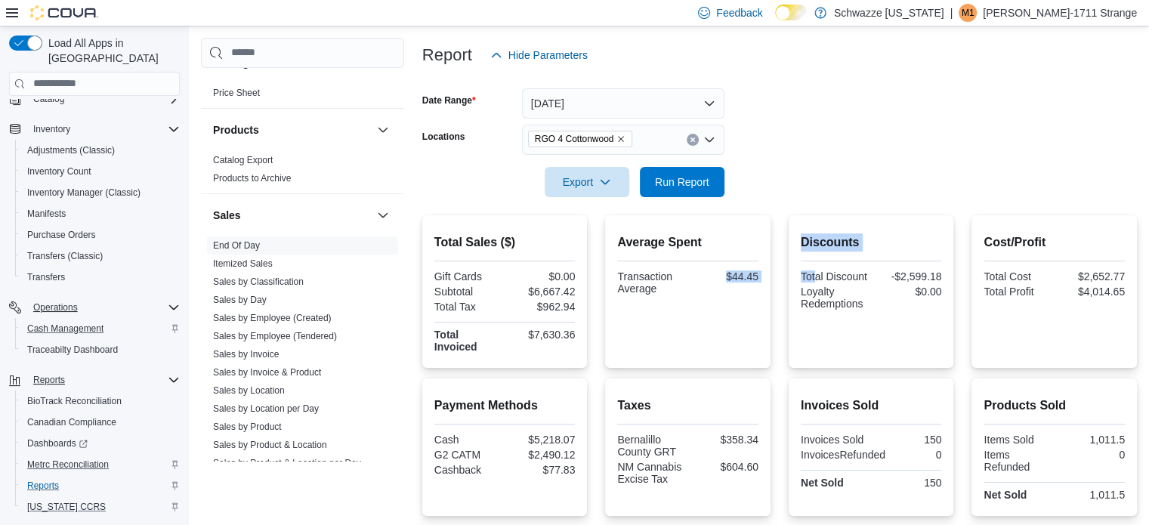
drag, startPoint x: 807, startPoint y: 274, endPoint x: 827, endPoint y: 278, distance: 20.7
click at [827, 278] on div "Total Sales ($) Gift Cards $0.00 Subtotal $6,667.42 Total Tax $962.94 Total Inv…" at bounding box center [779, 291] width 714 height 153
click at [826, 202] on div at bounding box center [779, 206] width 714 height 18
click at [601, 108] on button "[DATE]" at bounding box center [623, 103] width 202 height 30
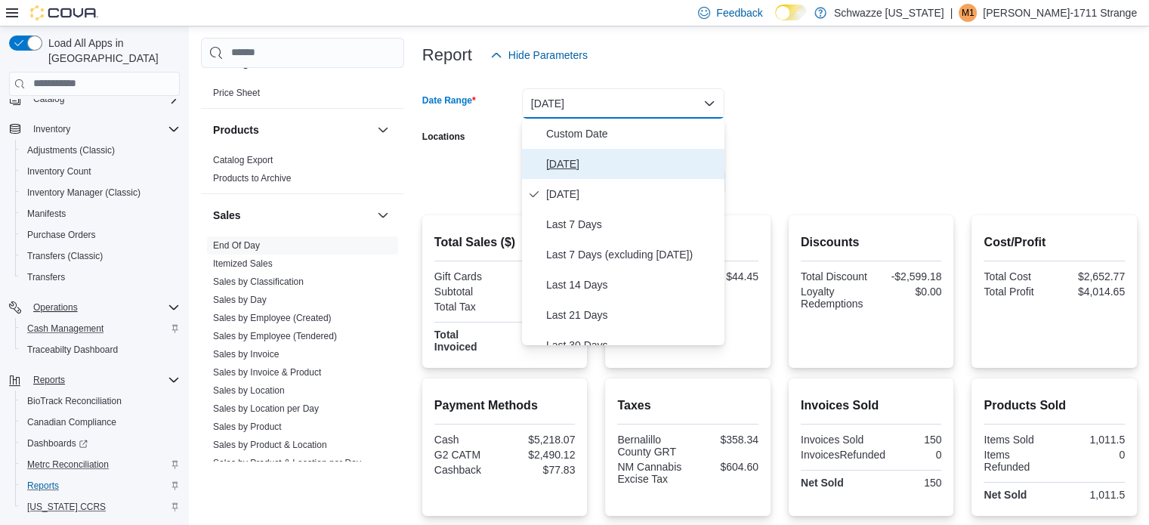
click at [593, 165] on span "[DATE]" at bounding box center [632, 164] width 172 height 18
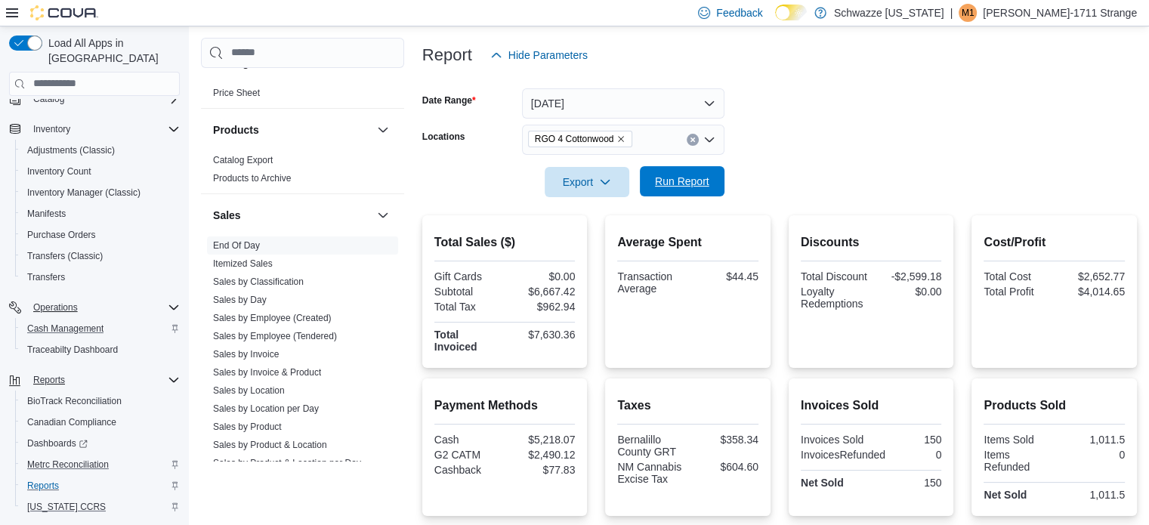
click at [641, 195] on button "Run Report" at bounding box center [682, 181] width 85 height 30
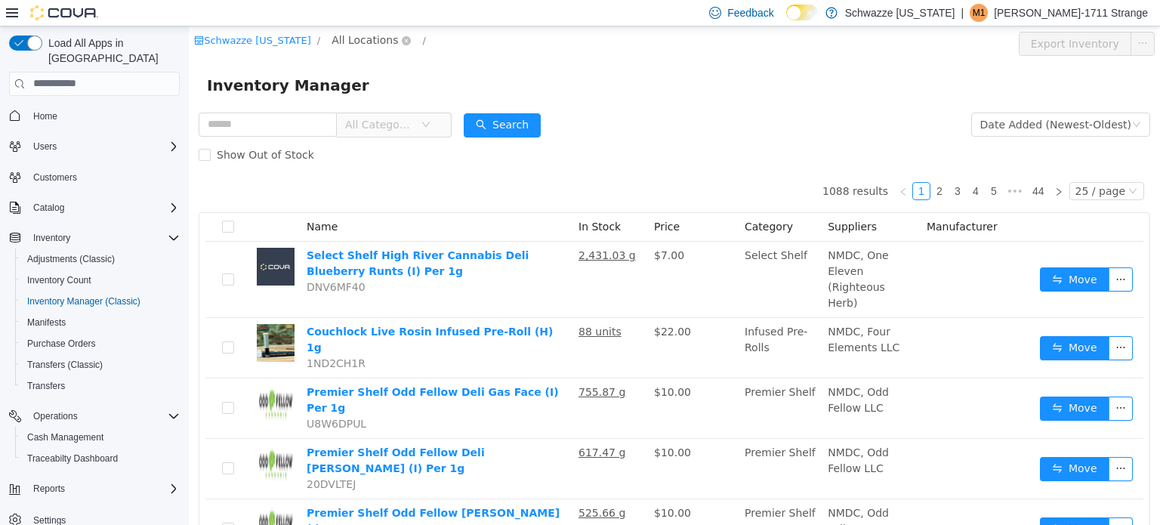
click at [364, 39] on span "All Locations" at bounding box center [365, 39] width 66 height 17
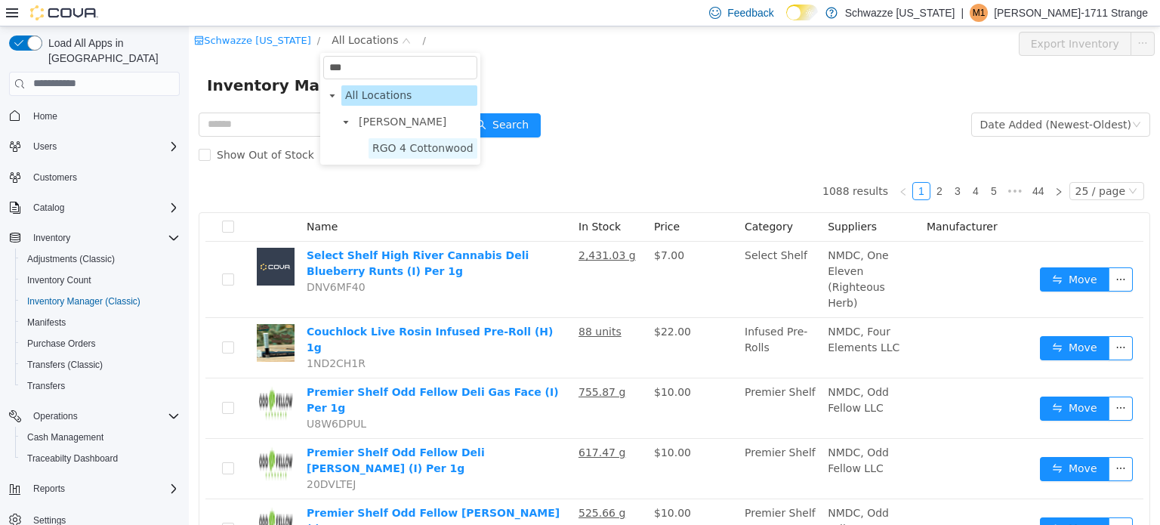
type input "***"
click at [396, 145] on span "RGO 4 Cottonwood" at bounding box center [422, 147] width 101 height 12
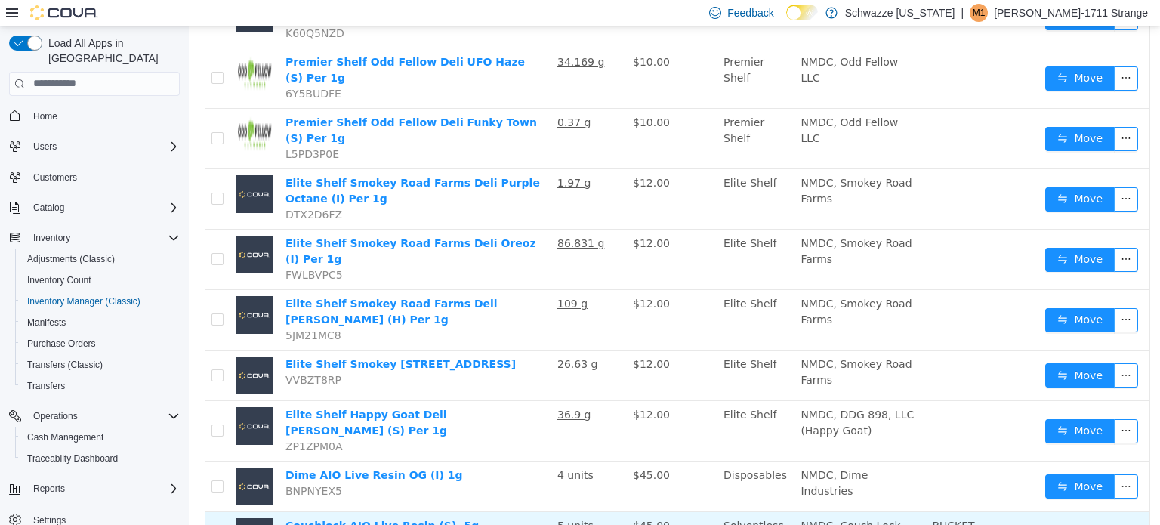
scroll to position [1029, 0]
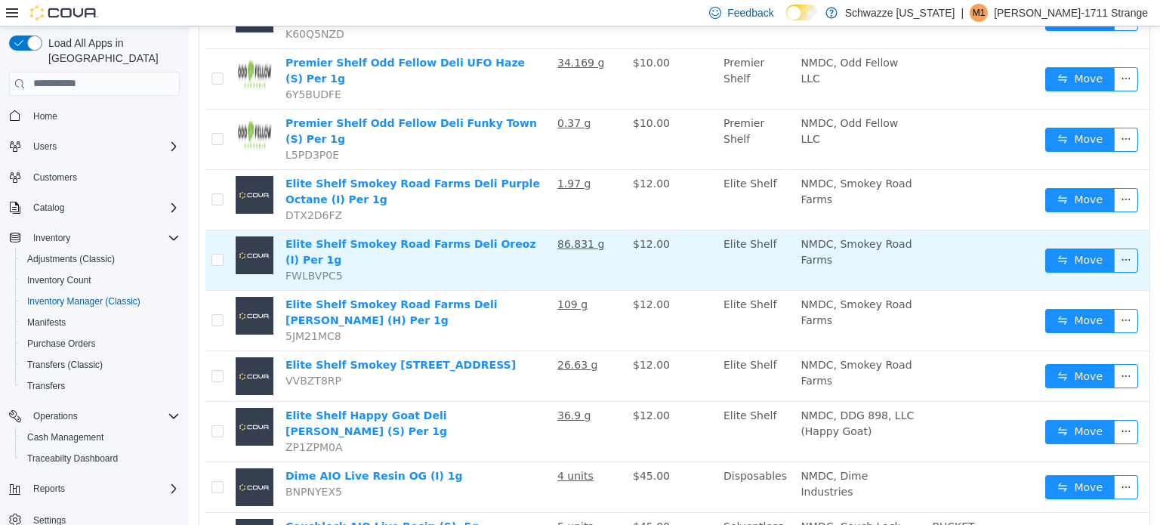
drag, startPoint x: 591, startPoint y: 356, endPoint x: 427, endPoint y: 229, distance: 207.7
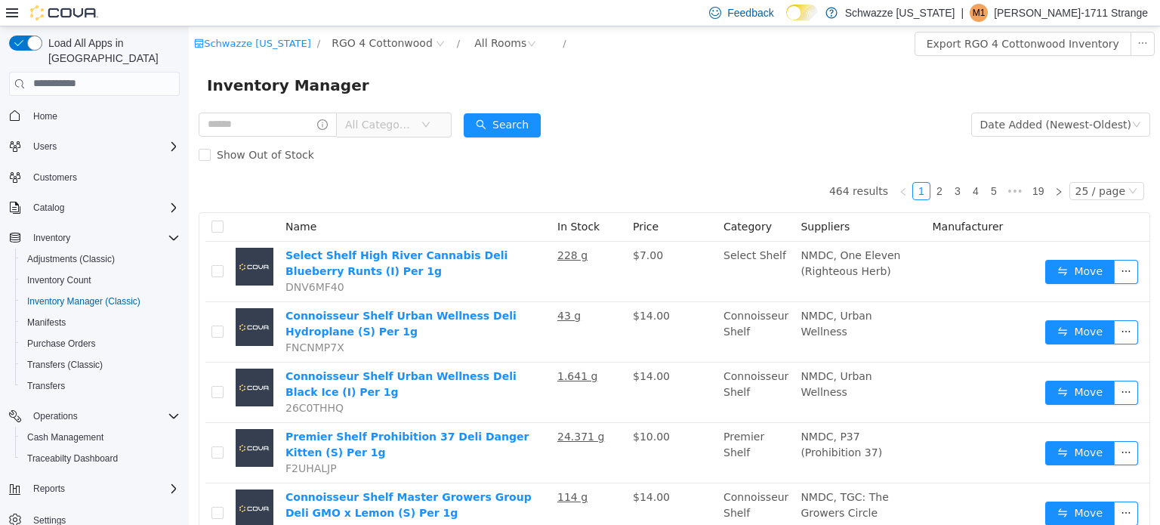
scroll to position [0, 0]
click at [671, 84] on div "Inventory Manager" at bounding box center [674, 85] width 935 height 24
